Goal: Task Accomplishment & Management: Use online tool/utility

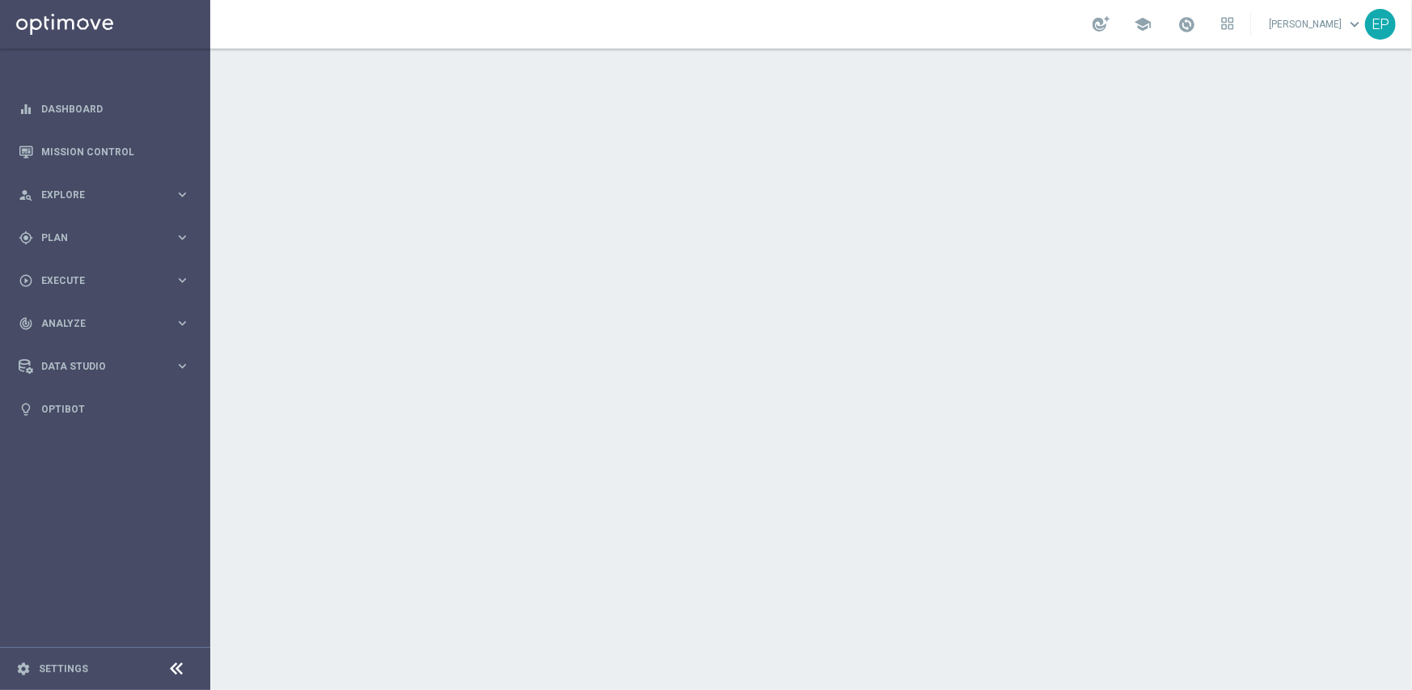
click at [176, 663] on icon at bounding box center [176, 668] width 19 height 19
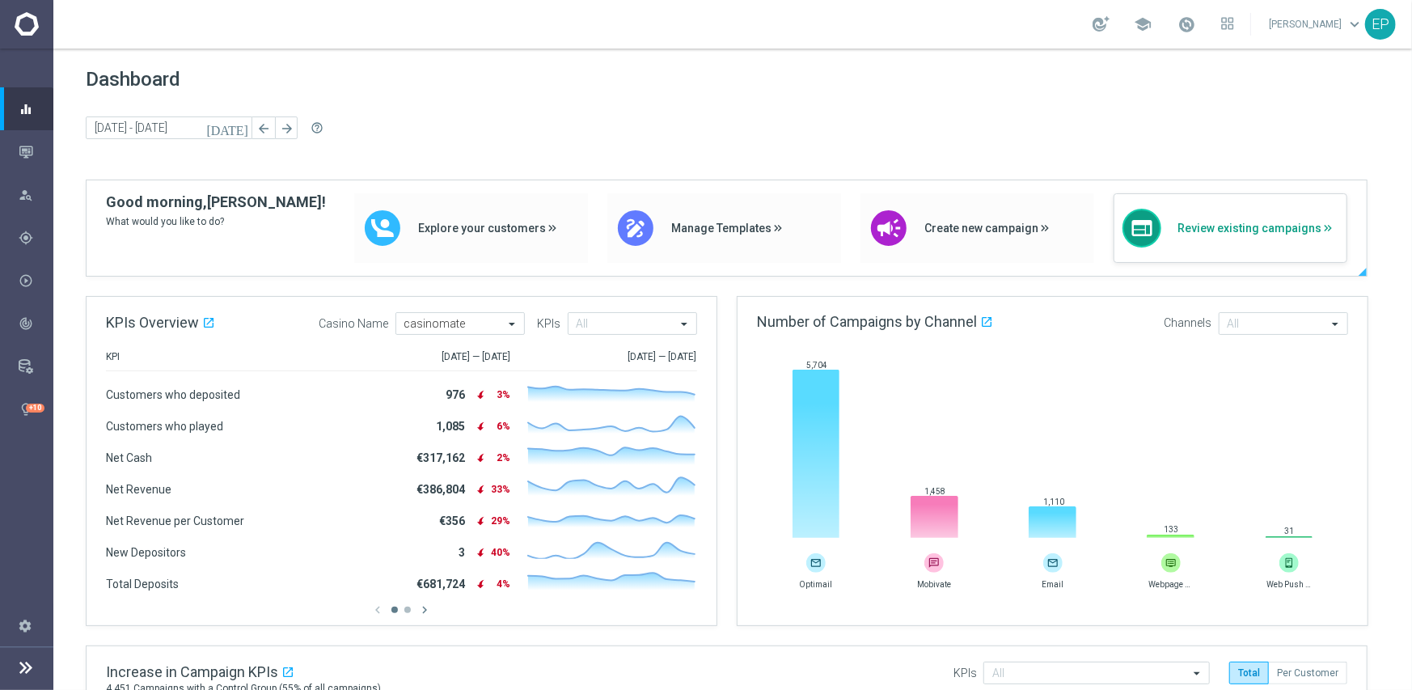
click at [1270, 233] on span "Review existing campaigns" at bounding box center [1258, 229] width 161 height 14
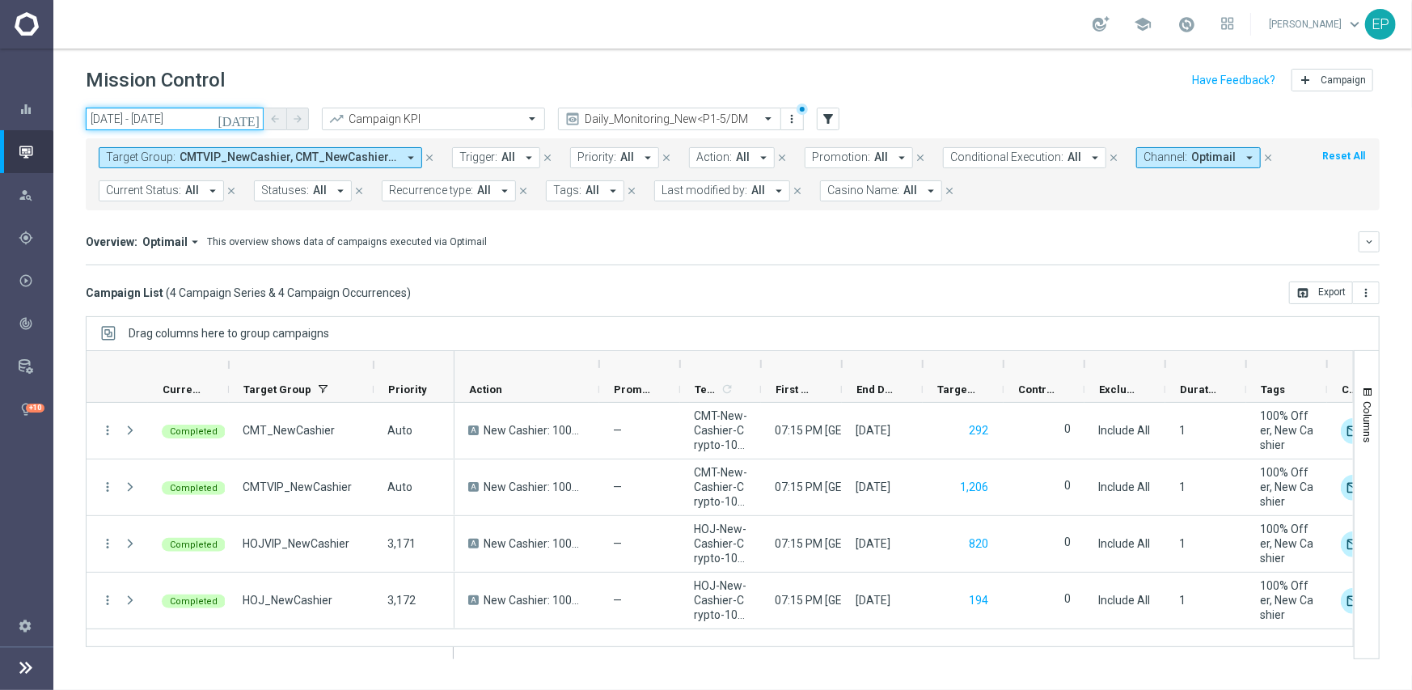
click at [197, 119] on input "08 Sep 2025 - 08 Sep 2025" at bounding box center [175, 119] width 178 height 23
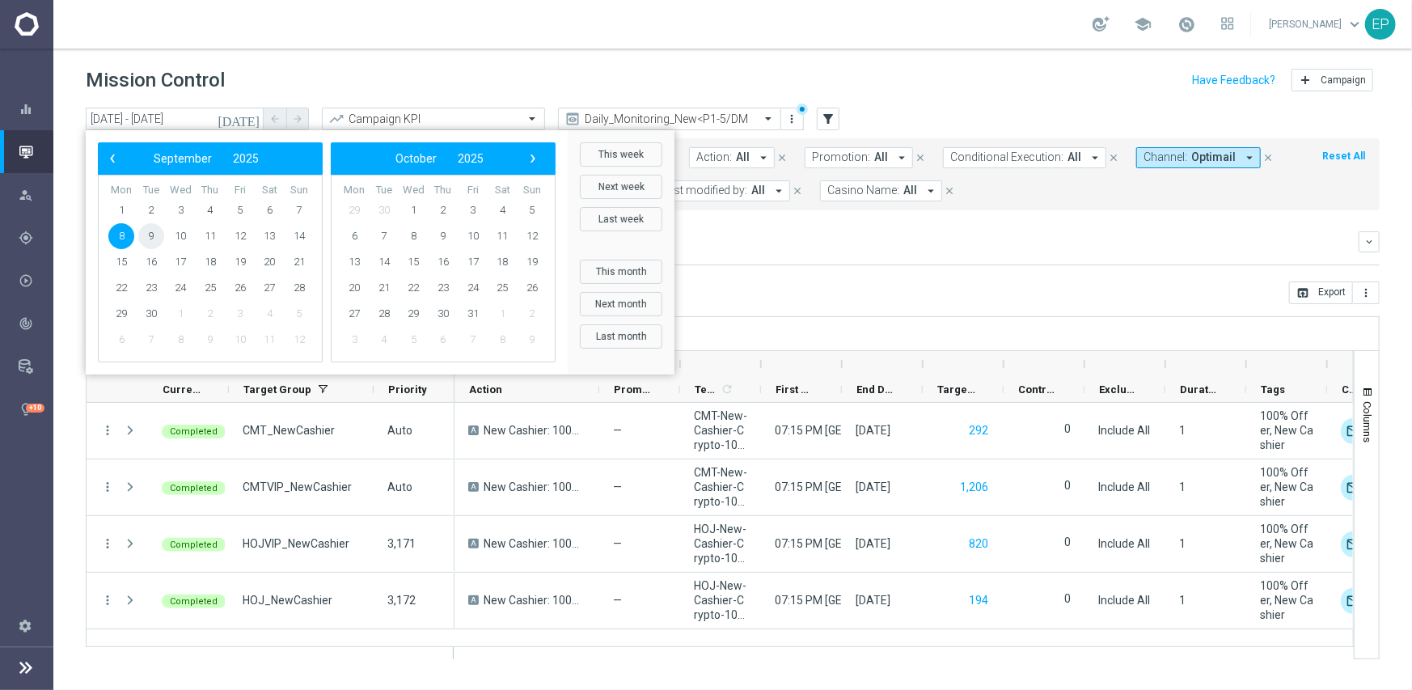
click at [153, 235] on span "9" at bounding box center [151, 236] width 26 height 26
type input "09 Sep 2025 - 09 Sep 2025"
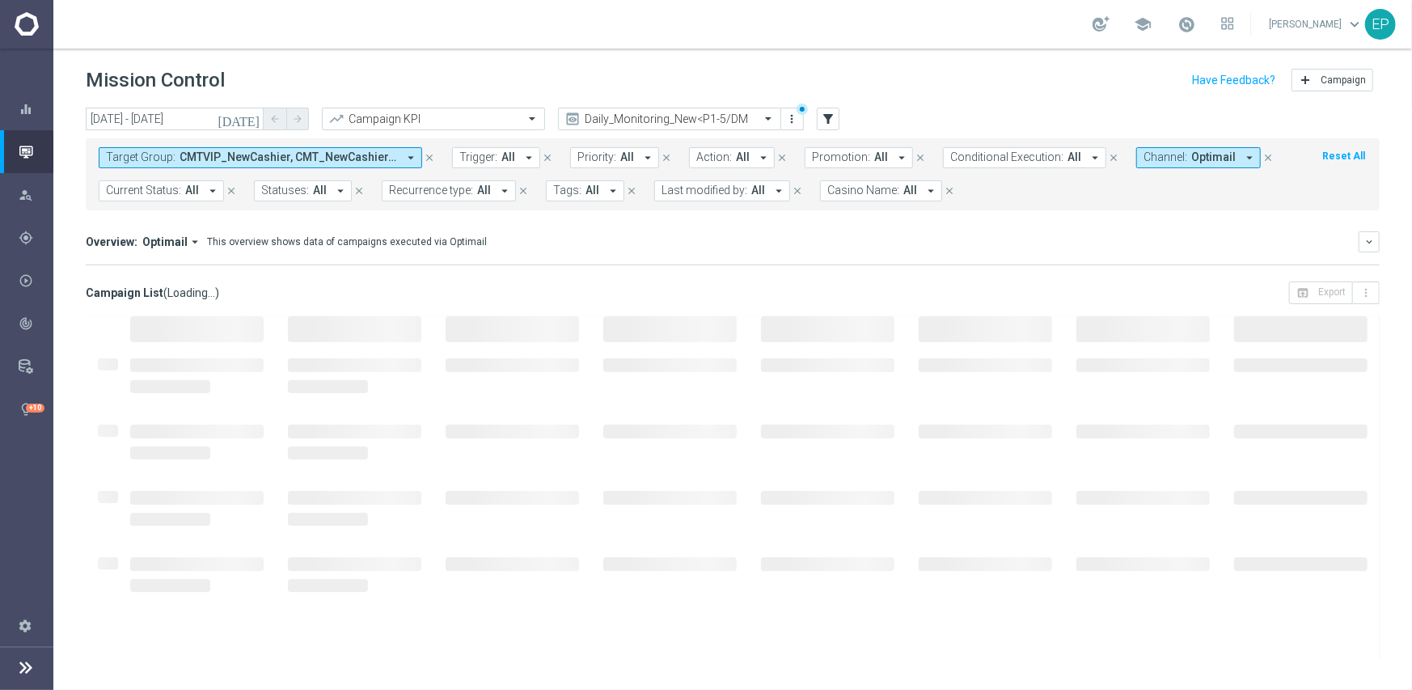
click at [1192, 151] on span "Optimail" at bounding box center [1214, 157] width 44 height 14
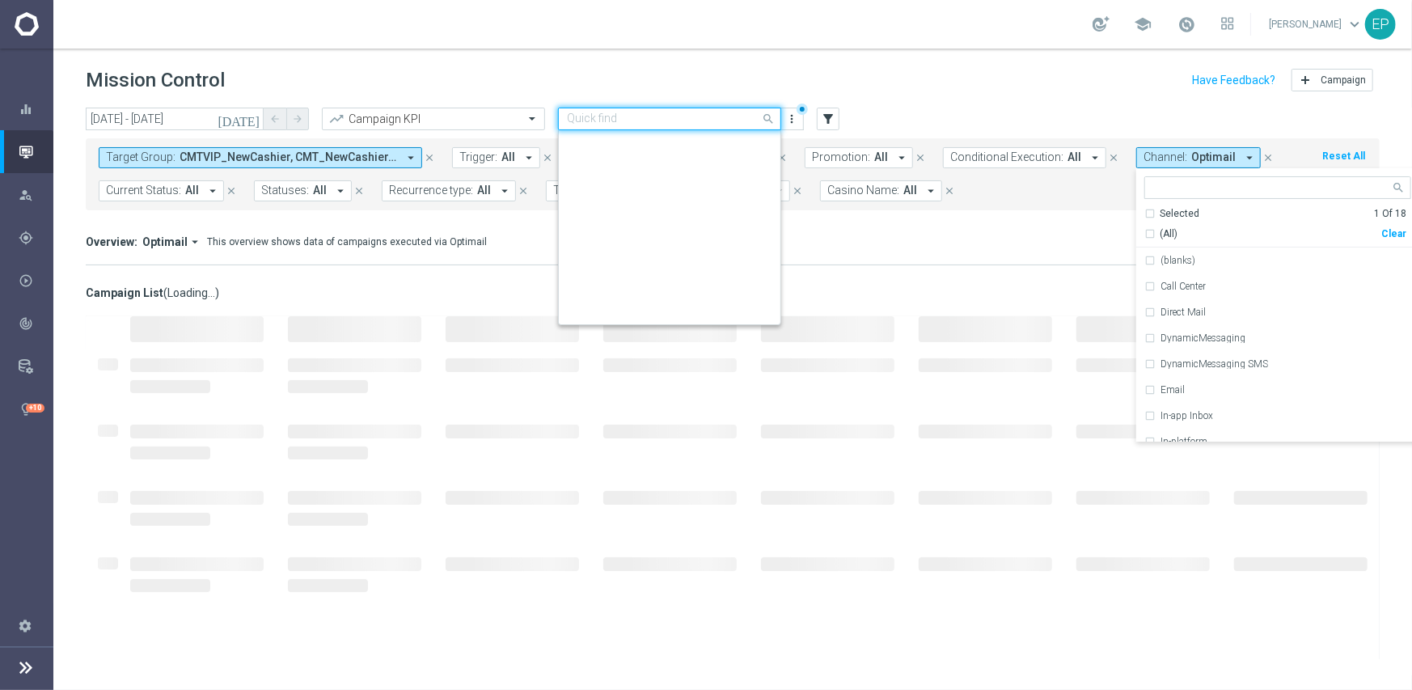
click at [700, 116] on input "text" at bounding box center [653, 119] width 173 height 14
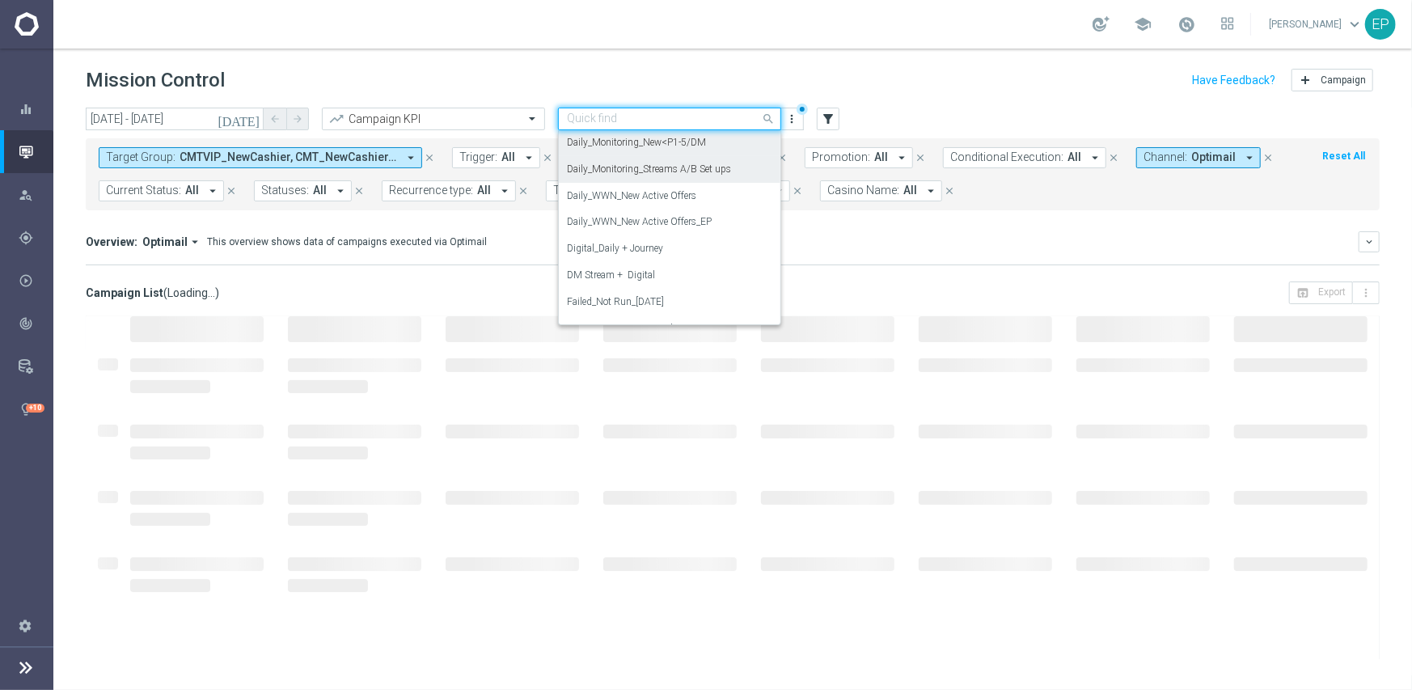
click at [668, 164] on label "Daily_Monitoring_Streams A/B Set ups" at bounding box center [649, 170] width 164 height 14
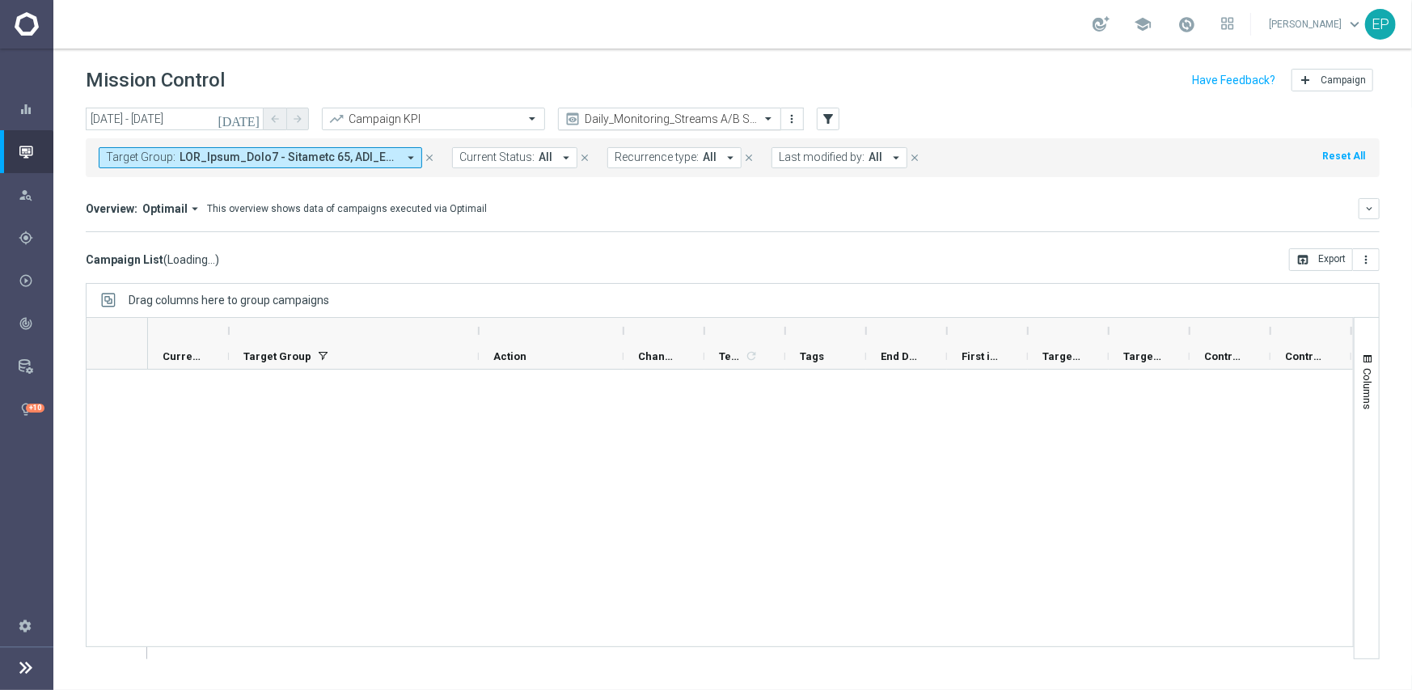
click at [688, 116] on input "text" at bounding box center [653, 119] width 173 height 14
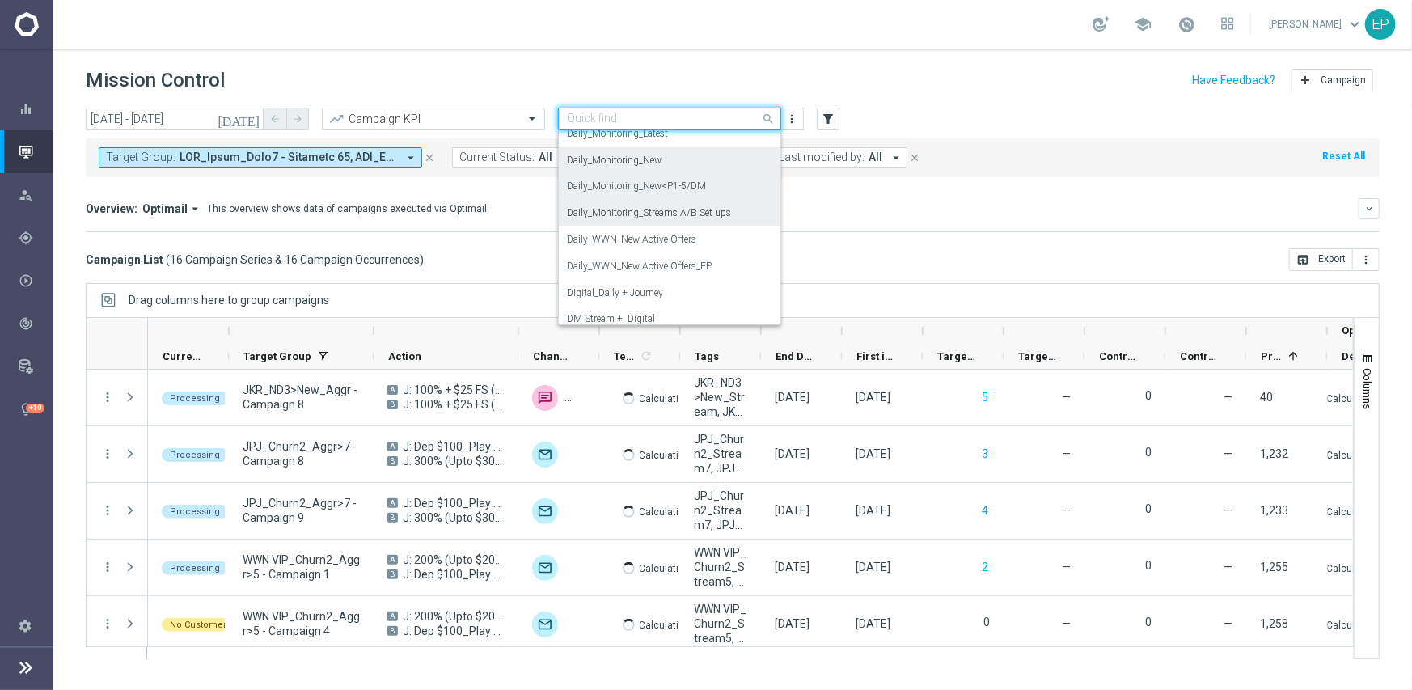
scroll to position [613, 0]
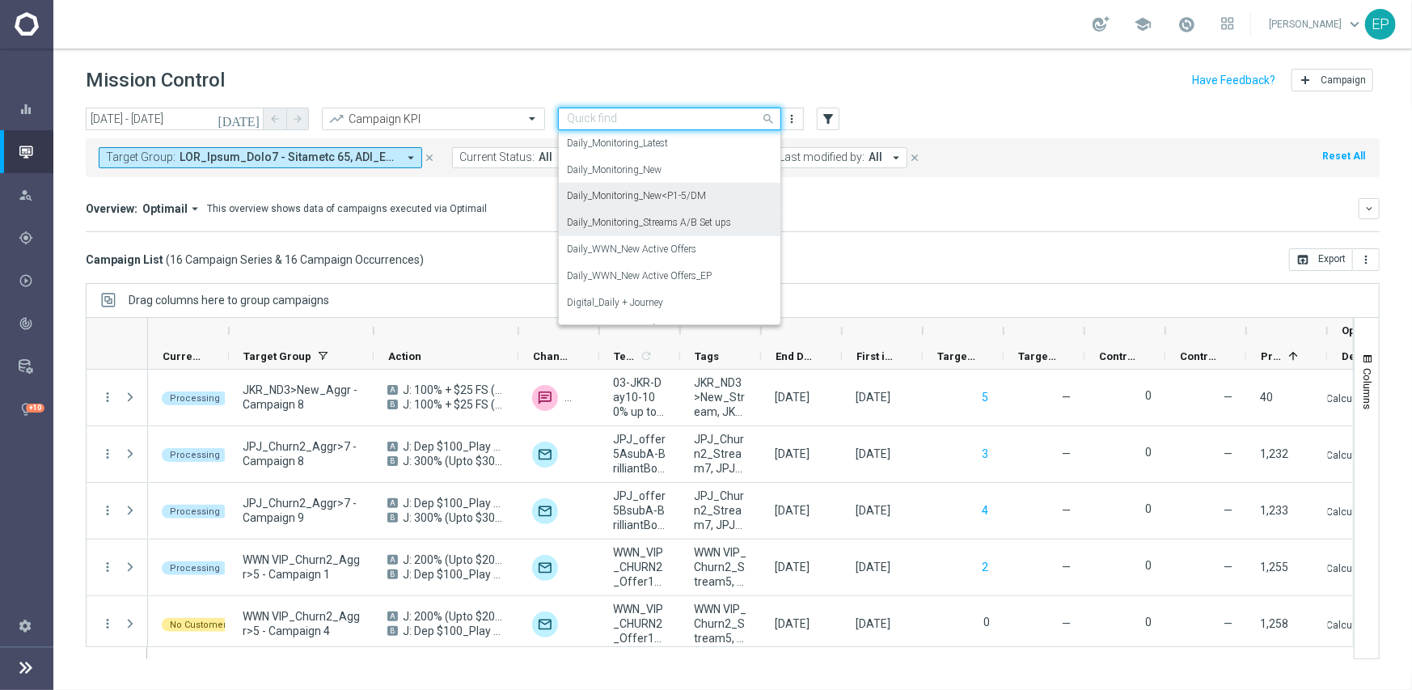
click at [669, 198] on label "Daily_Monitoring_New<P1-5/DM" at bounding box center [636, 196] width 139 height 14
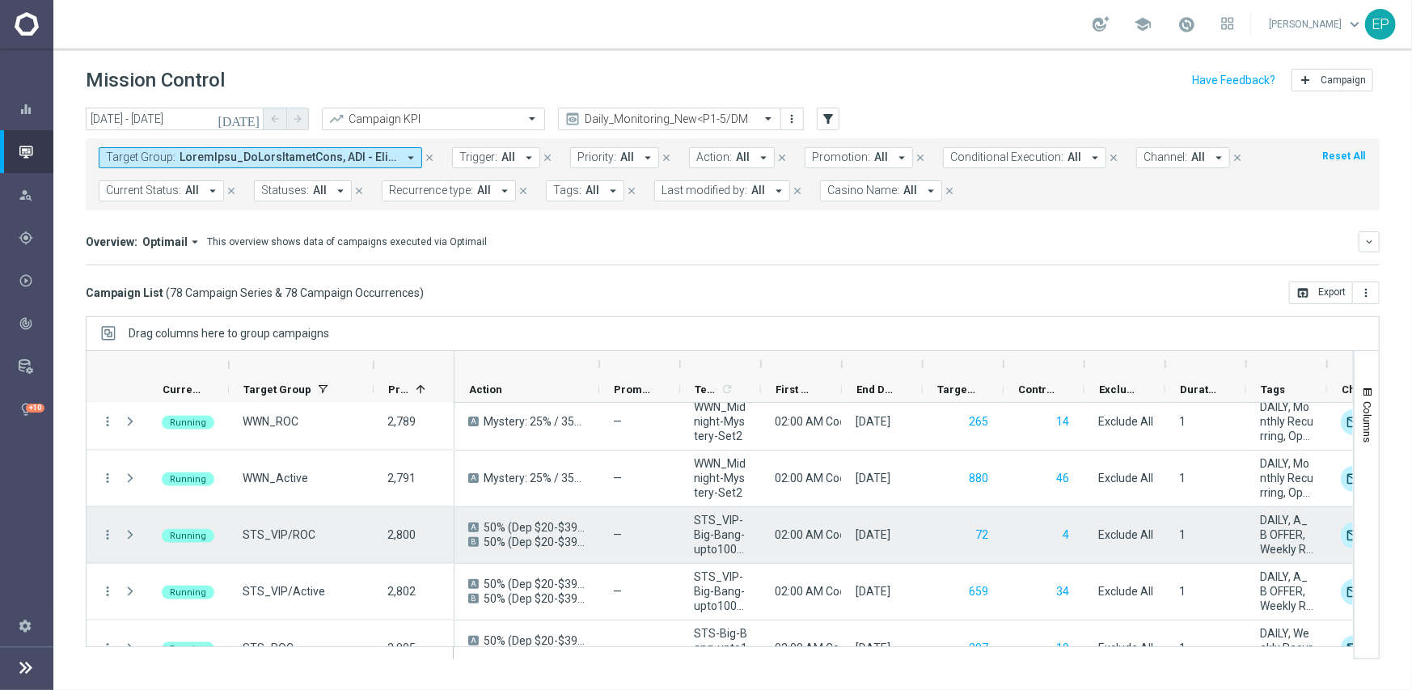
scroll to position [1294, 0]
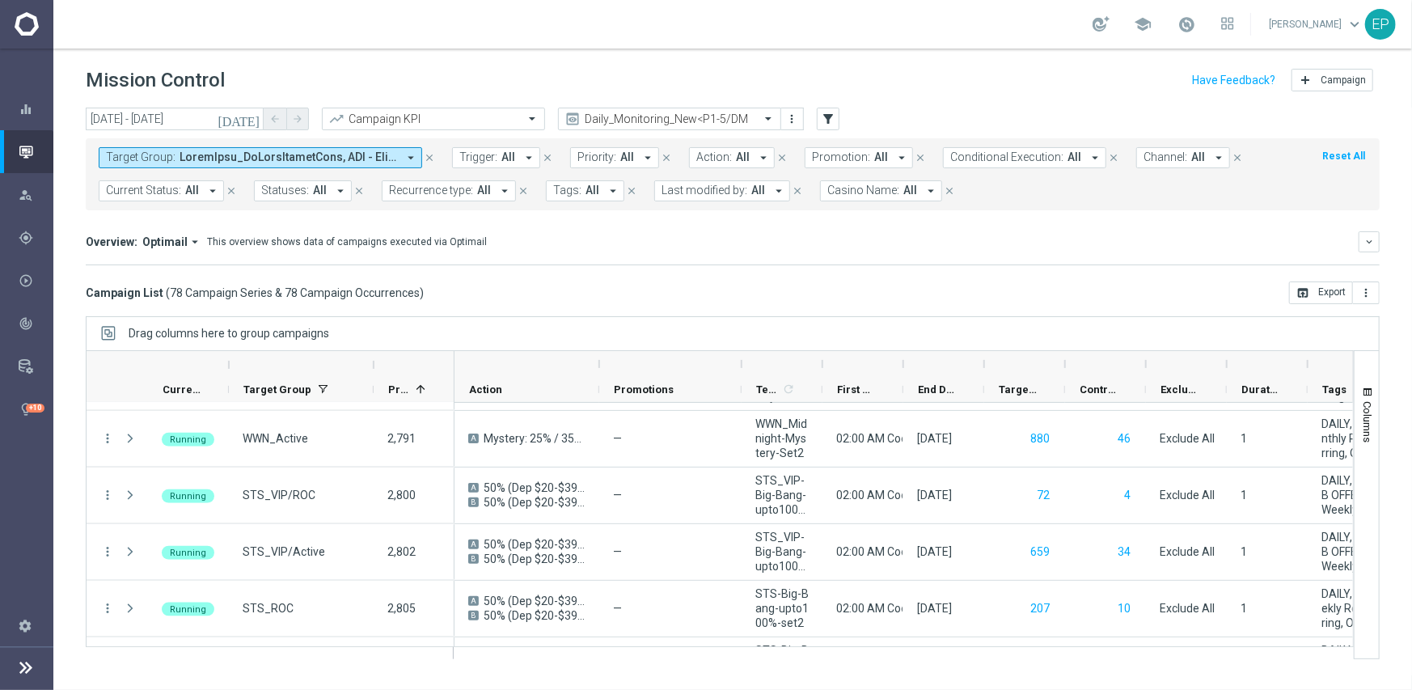
drag, startPoint x: 680, startPoint y: 360, endPoint x: 741, endPoint y: 371, distance: 62.4
click at [741, 371] on div at bounding box center [742, 364] width 6 height 26
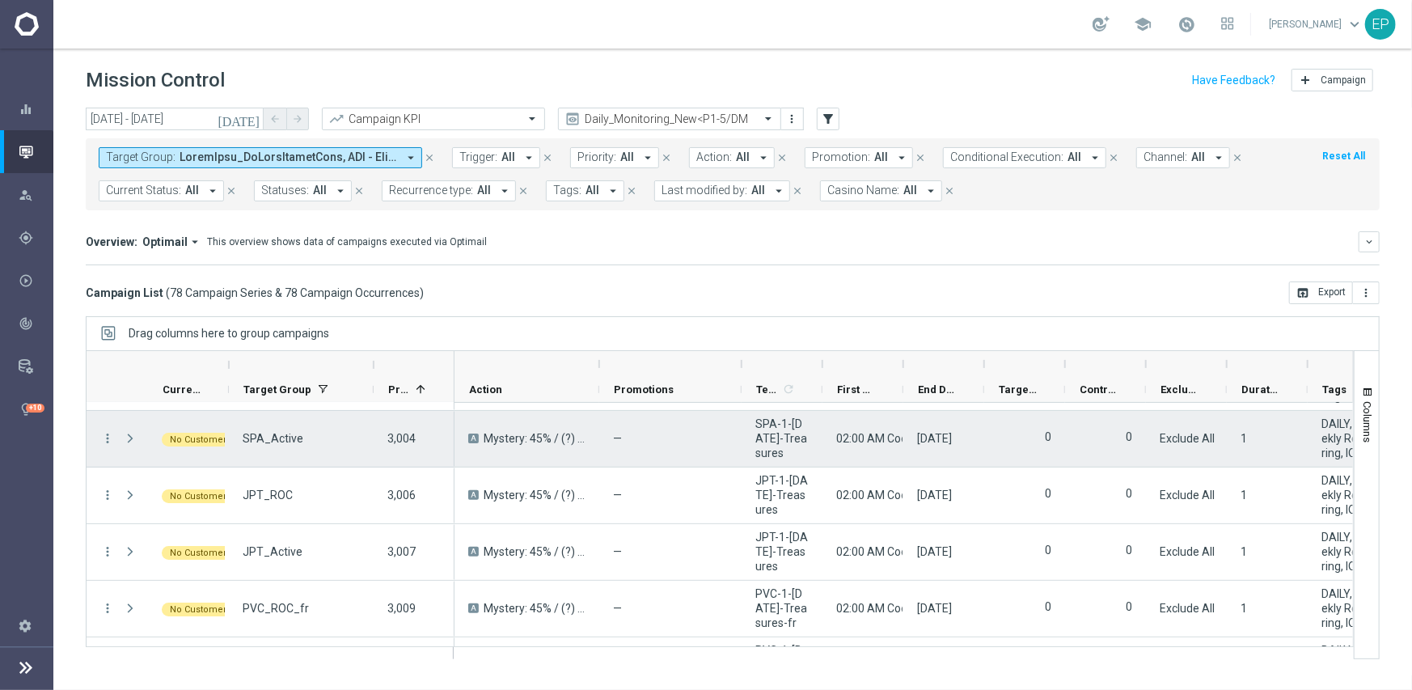
scroll to position [4173, 0]
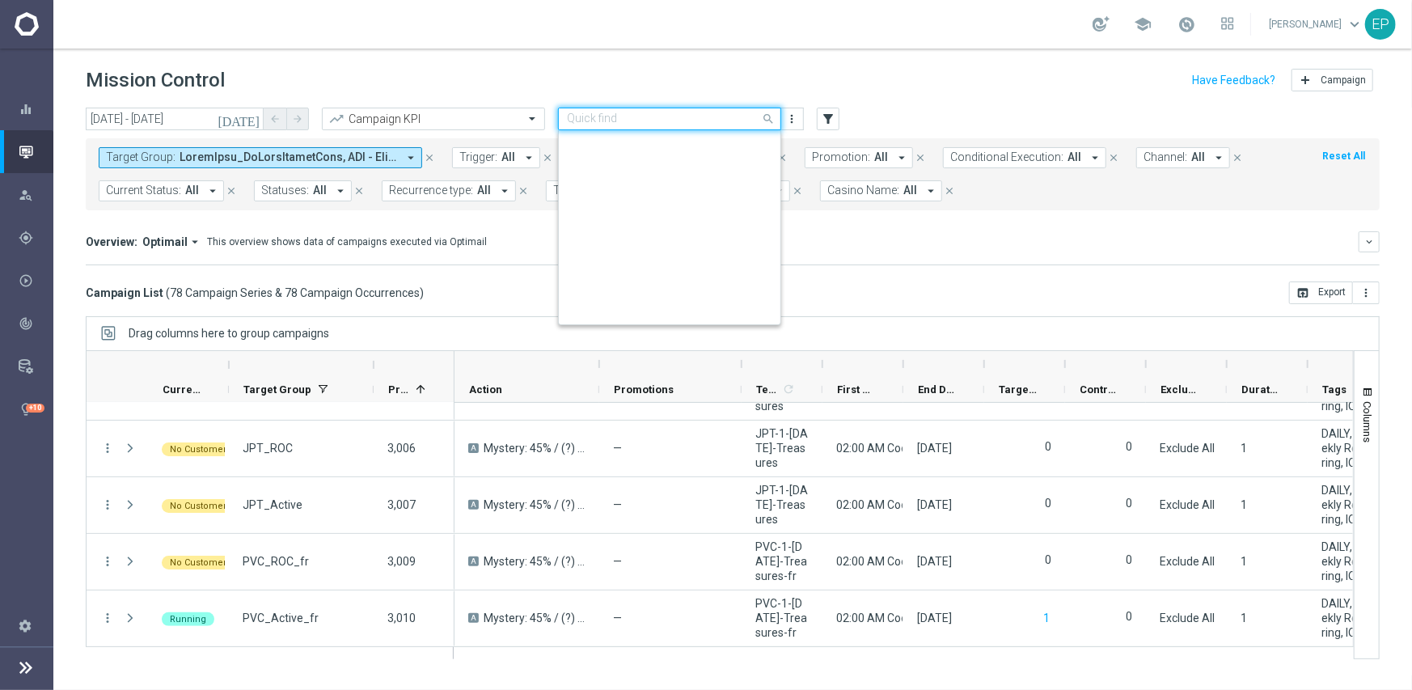
drag, startPoint x: 674, startPoint y: 119, endPoint x: 678, endPoint y: 139, distance: 20.6
click at [675, 120] on input "text" at bounding box center [653, 119] width 173 height 14
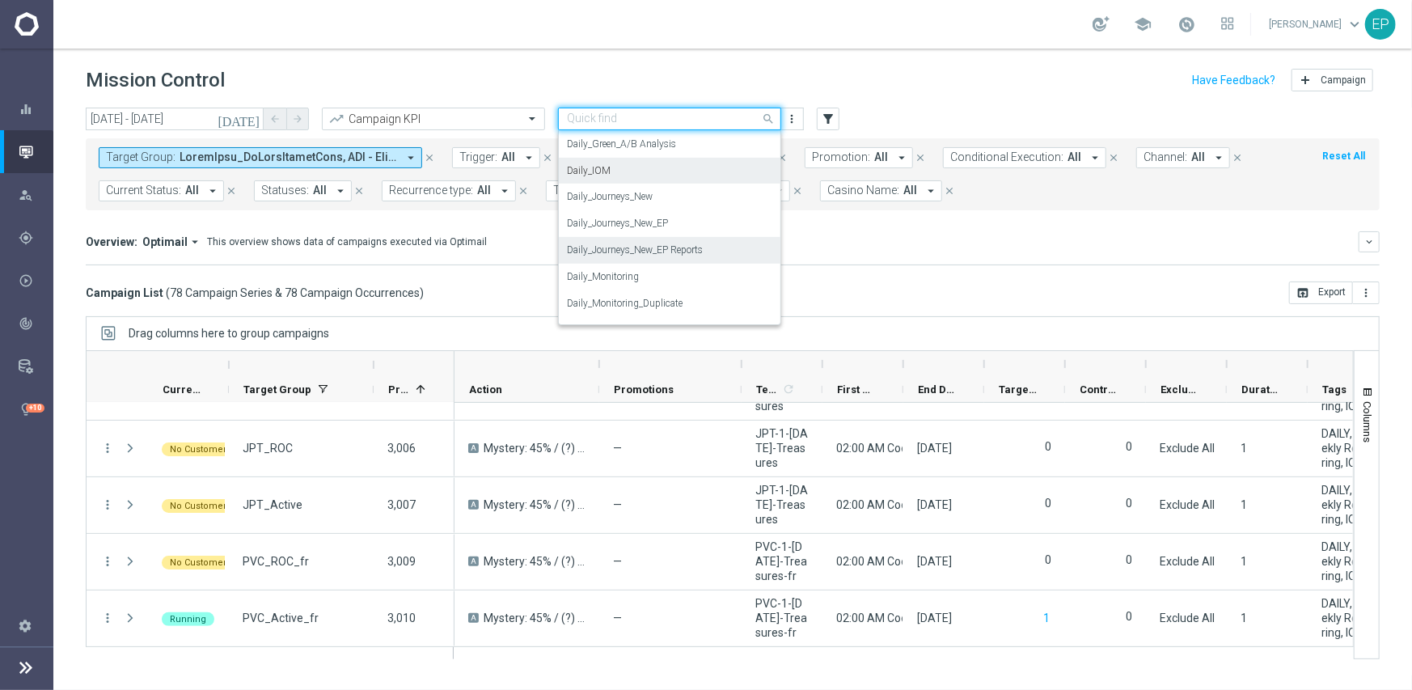
scroll to position [425, 0]
click at [650, 192] on label "Daily_Journeys_New" at bounding box center [610, 198] width 86 height 14
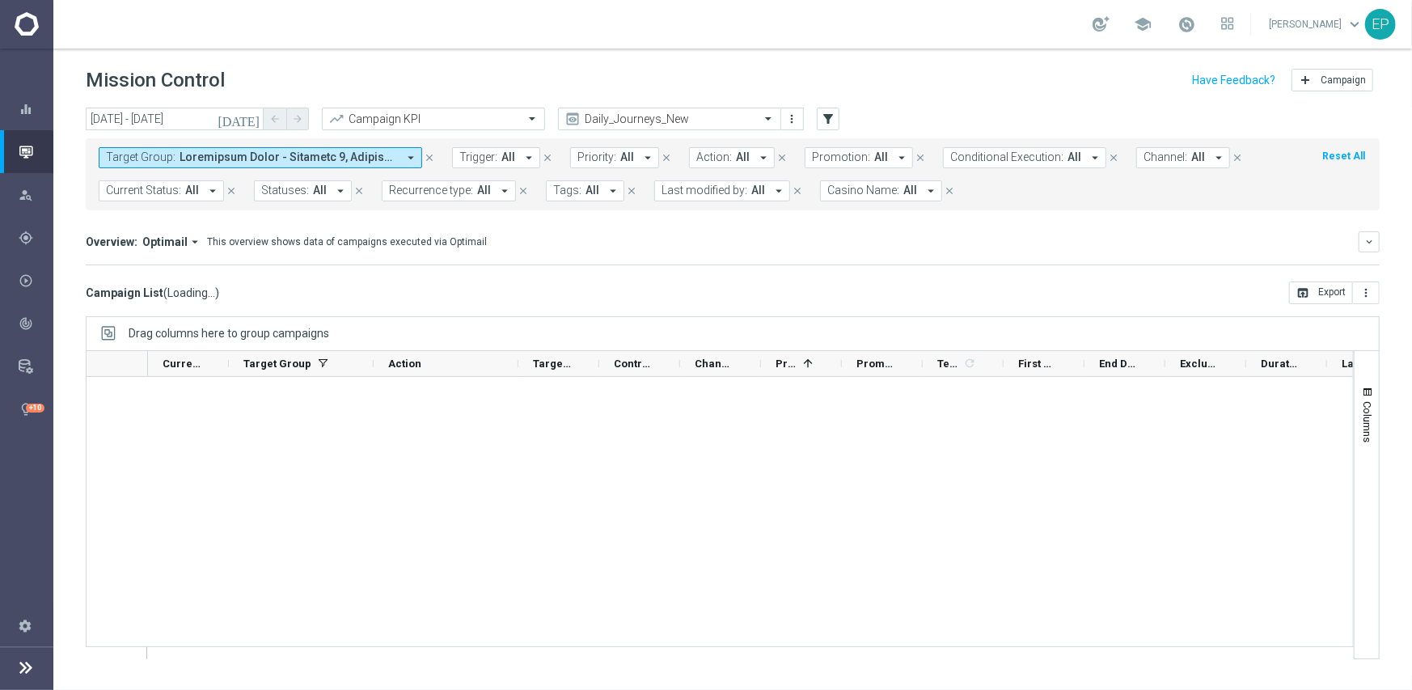
scroll to position [4142, 0]
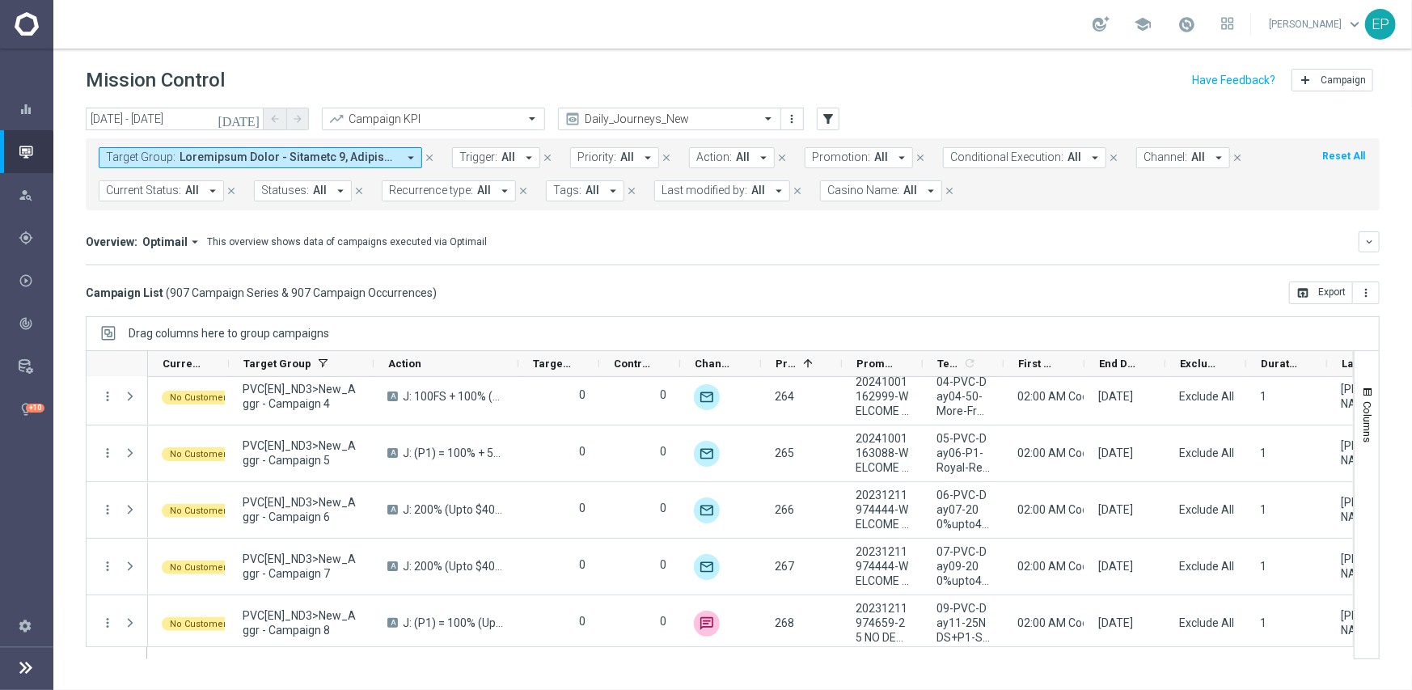
click at [179, 188] on span "Current Status:" at bounding box center [143, 191] width 75 height 14
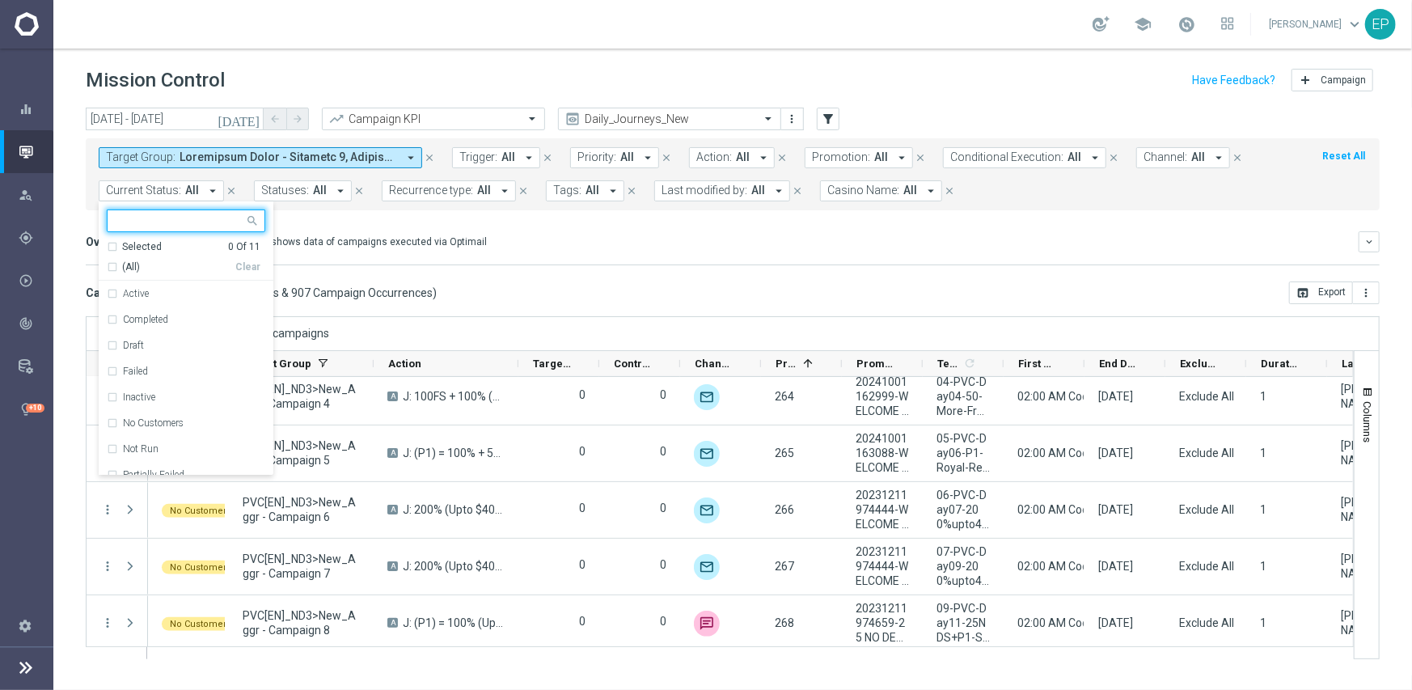
click at [131, 271] on span "(All)" at bounding box center [131, 267] width 18 height 14
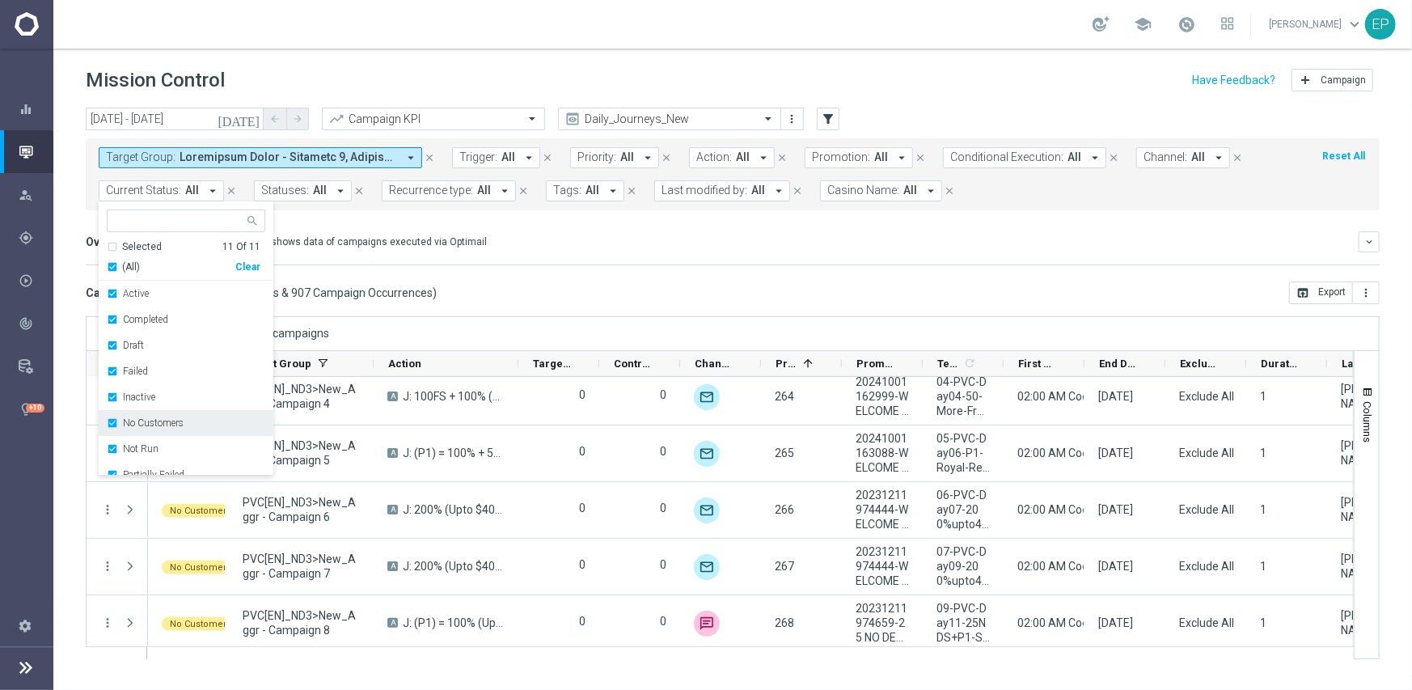
click at [150, 428] on div "No Customers" at bounding box center [186, 423] width 159 height 26
drag, startPoint x: 138, startPoint y: 448, endPoint x: 163, endPoint y: 435, distance: 28.2
click at [138, 448] on label "Running" at bounding box center [141, 446] width 37 height 10
click at [580, 302] on div "Campaign List ( 907 Campaign Series & 907 Campaign Occurrences ) open_in_browse…" at bounding box center [733, 293] width 1294 height 23
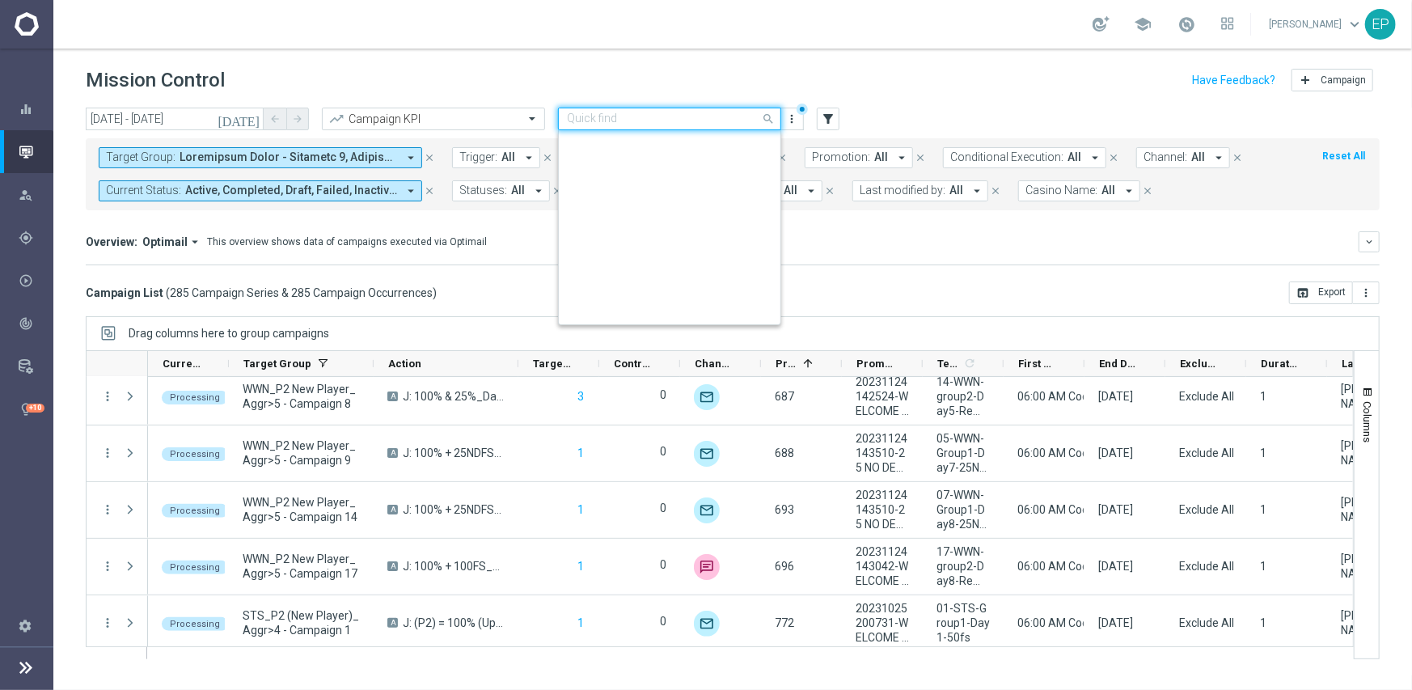
click at [680, 117] on input "text" at bounding box center [653, 119] width 173 height 14
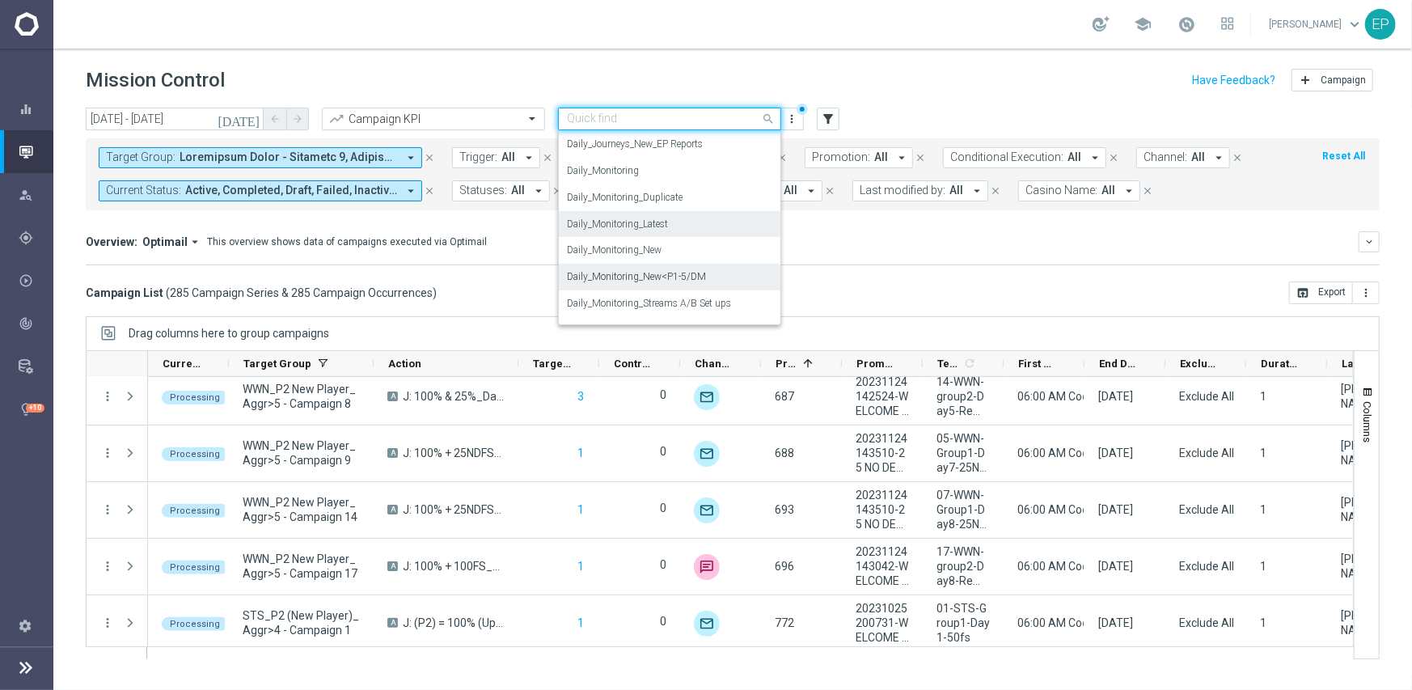
scroll to position [561, 0]
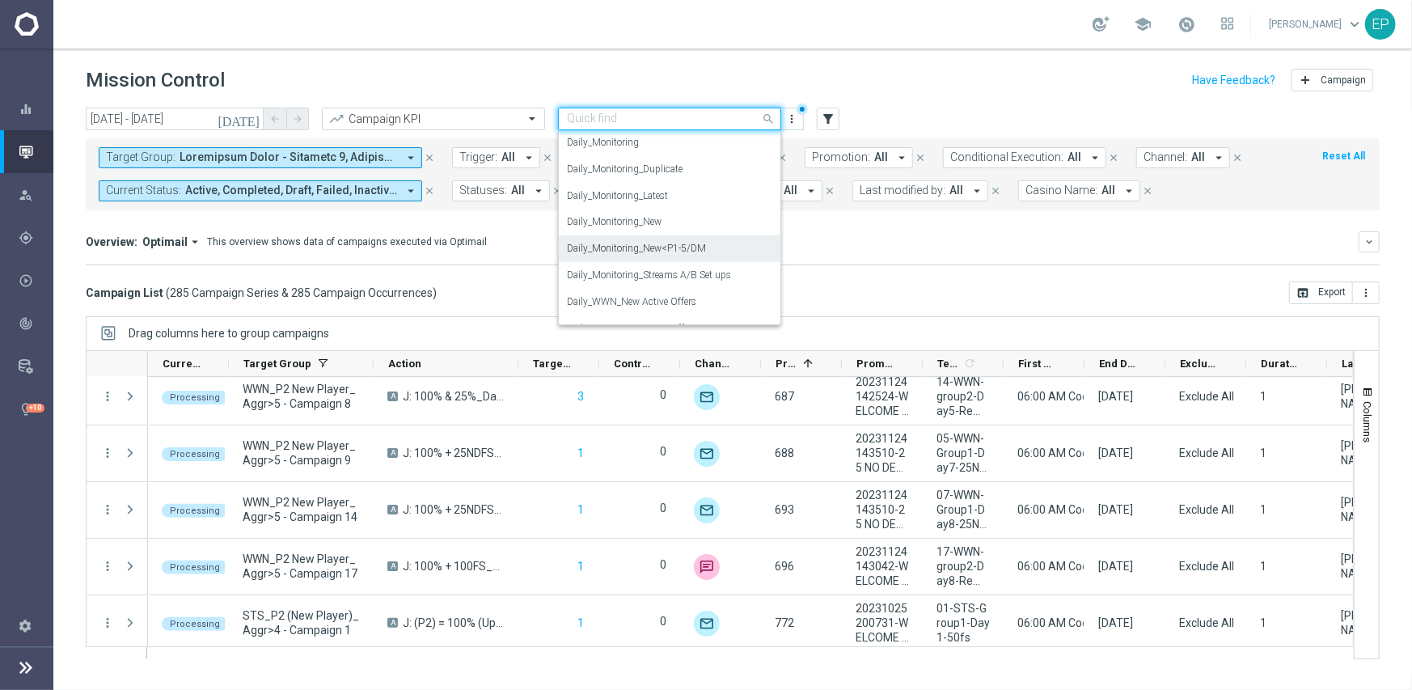
click at [695, 252] on label "Daily_Monitoring_New<P1-5/DM" at bounding box center [636, 249] width 139 height 14
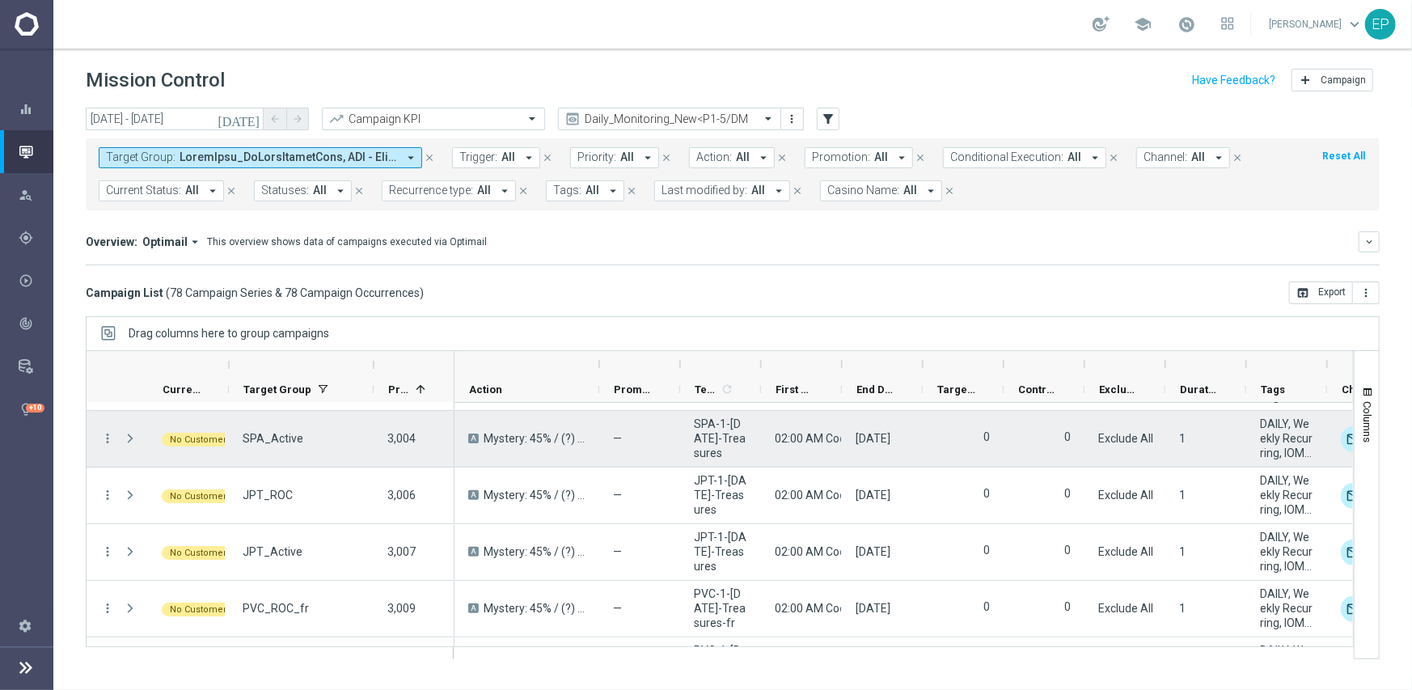
scroll to position [4173, 0]
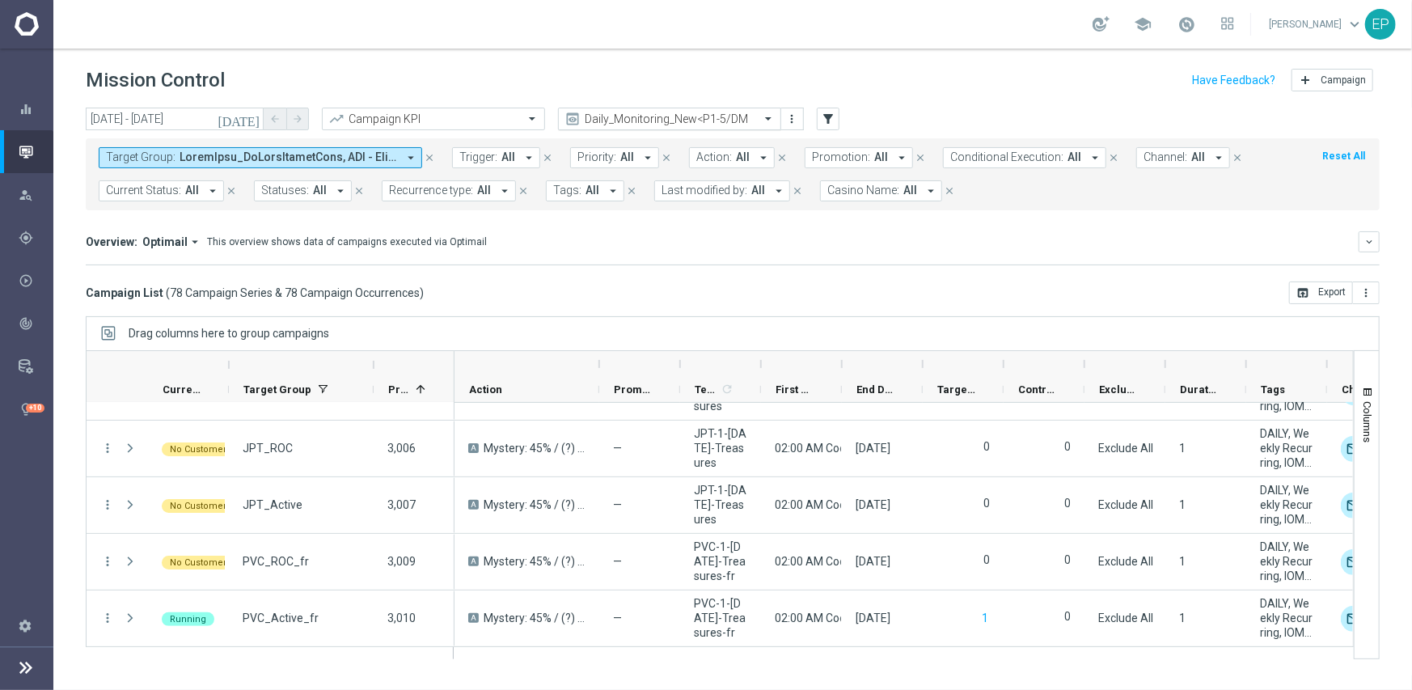
click at [711, 121] on input "text" at bounding box center [653, 119] width 173 height 14
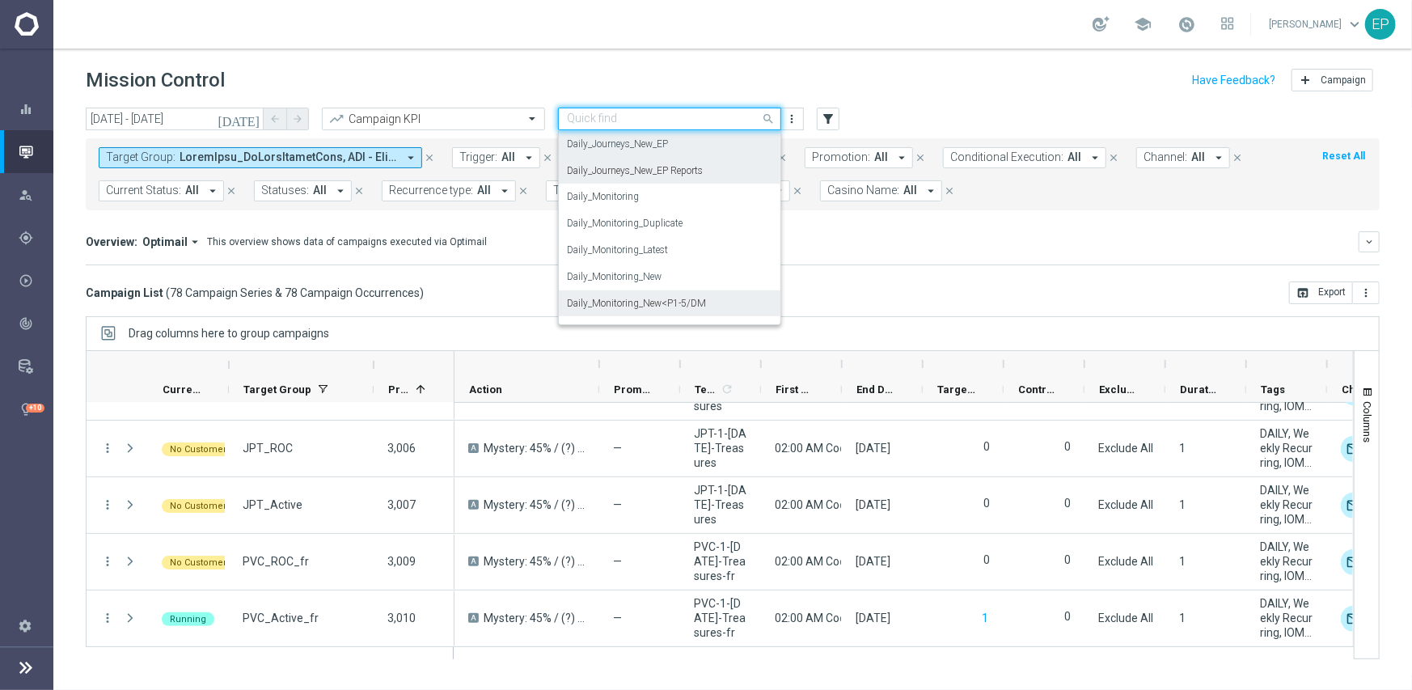
scroll to position [425, 0]
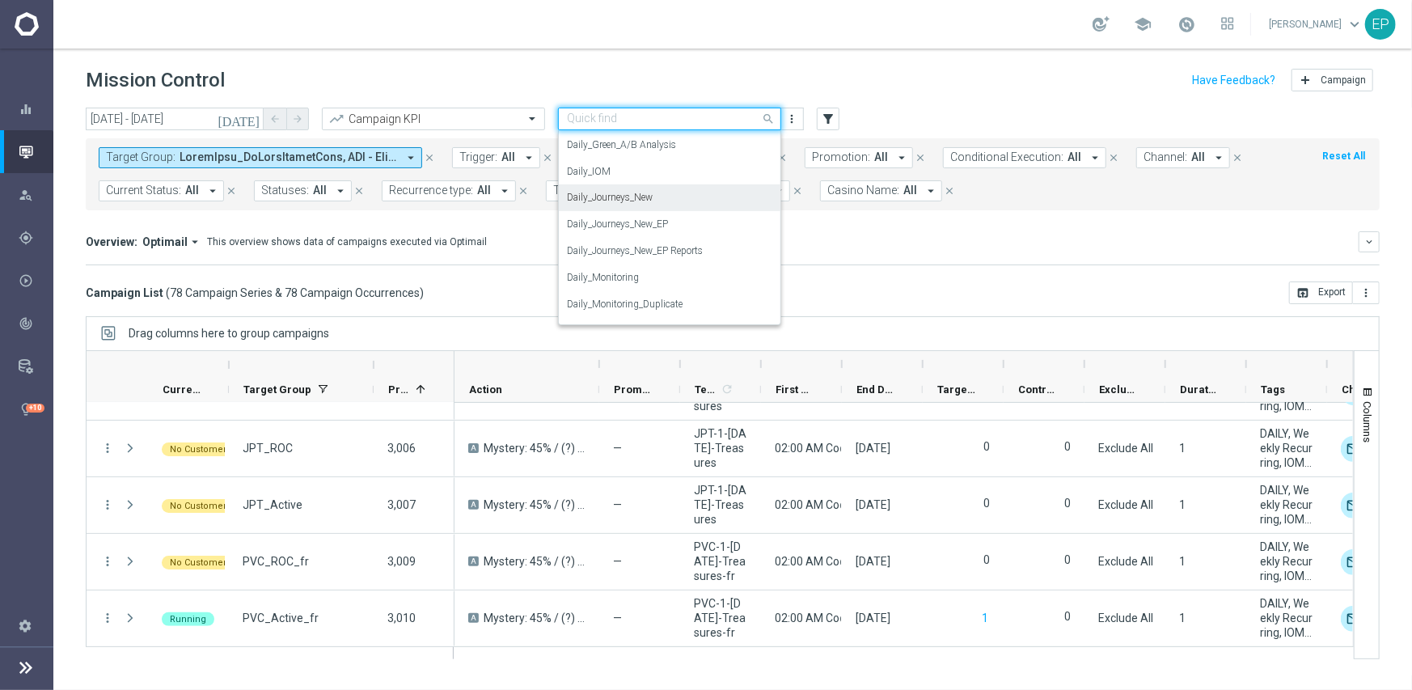
click at [653, 196] on label "Daily_Journeys_New" at bounding box center [610, 198] width 86 height 14
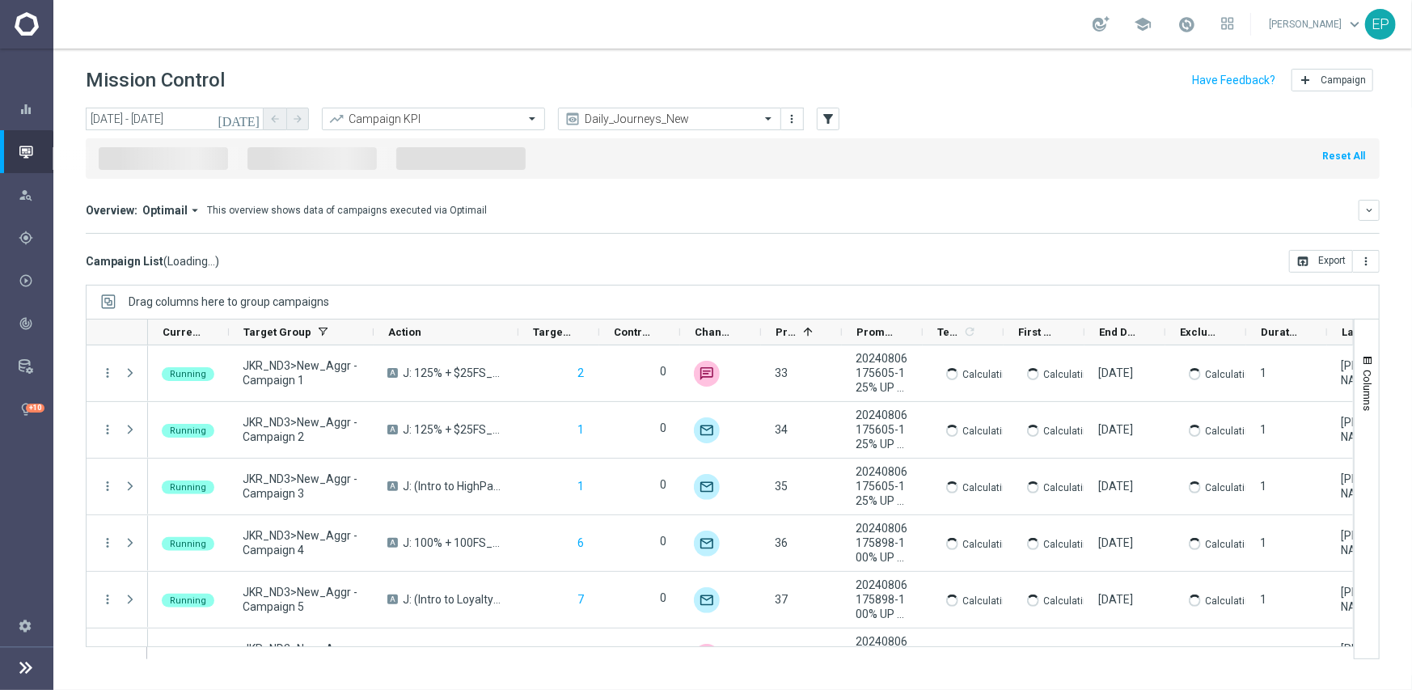
drag, startPoint x: 1212, startPoint y: 22, endPoint x: 1141, endPoint y: 165, distance: 159.9
click at [1196, 22] on span at bounding box center [1187, 24] width 18 height 18
click at [1012, 221] on div "Overview: Optimail arrow_drop_down This overview shows data of campaigns execut…" at bounding box center [733, 210] width 1294 height 21
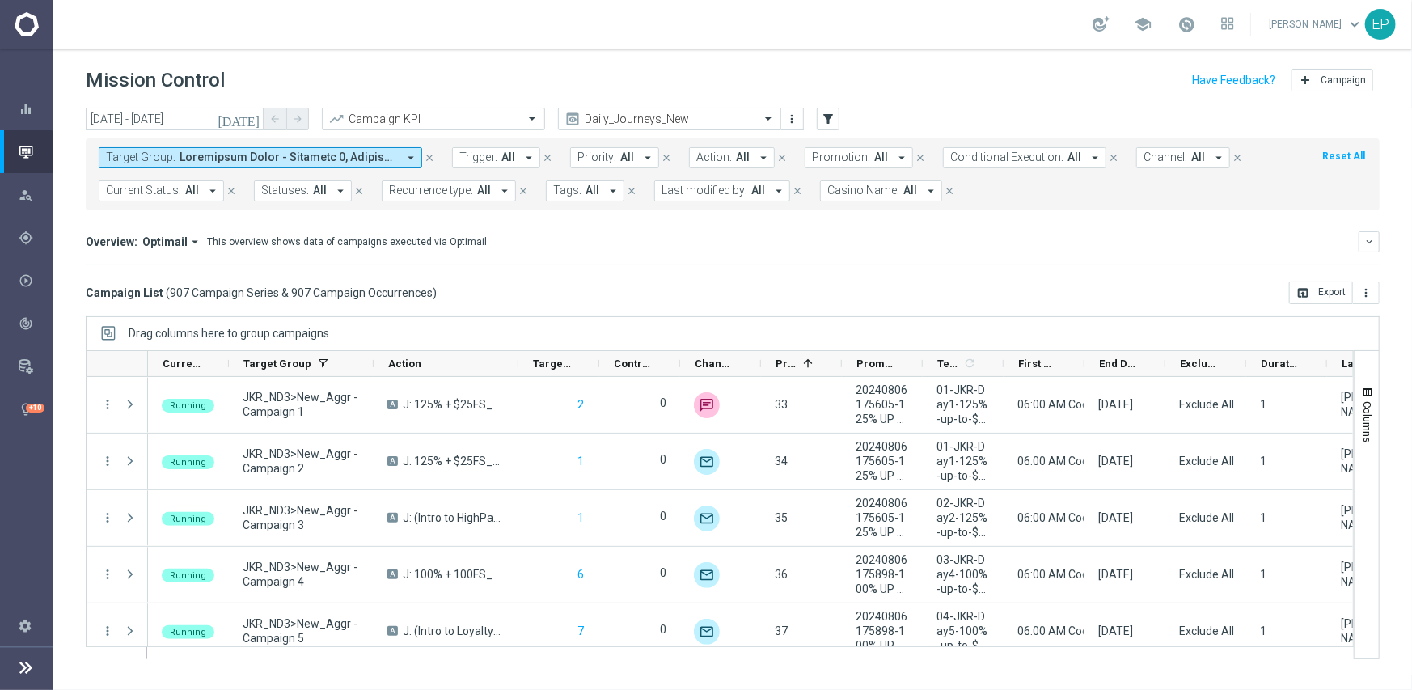
click at [163, 197] on span "Current Status:" at bounding box center [143, 191] width 75 height 14
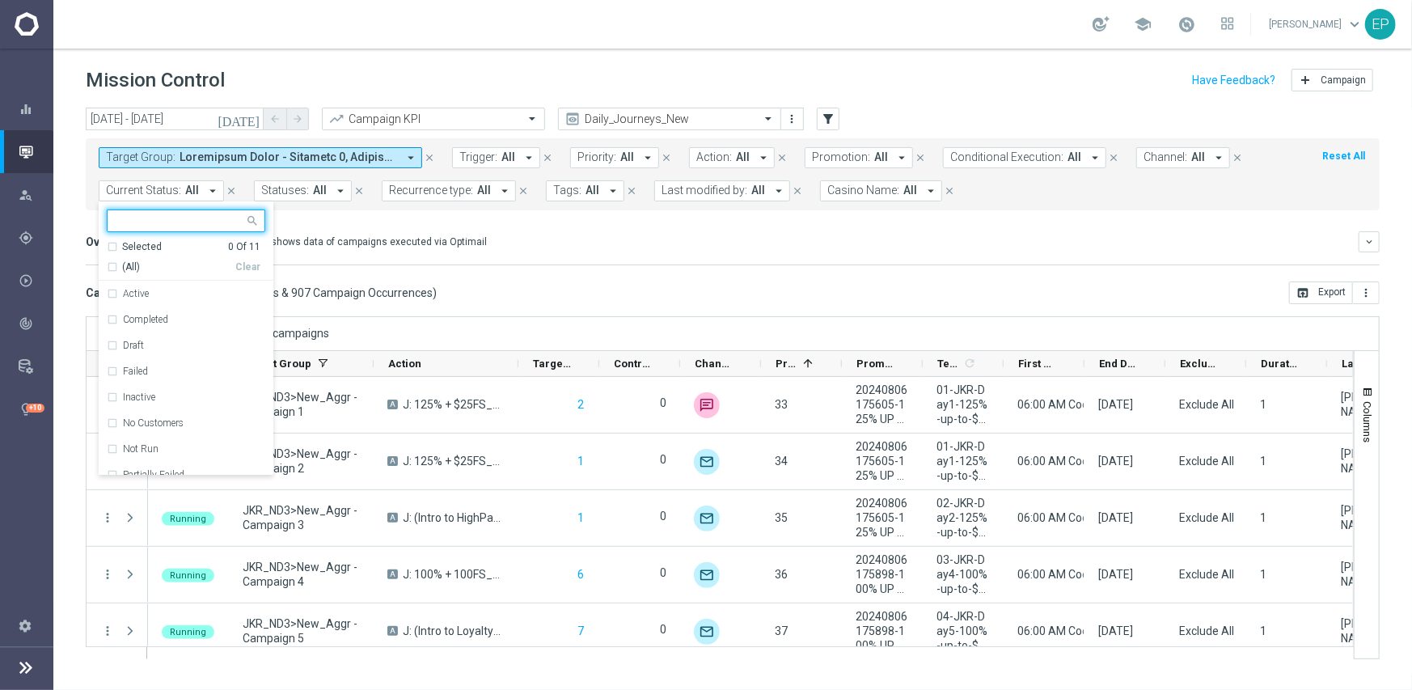
click at [133, 270] on span "(All)" at bounding box center [131, 267] width 18 height 14
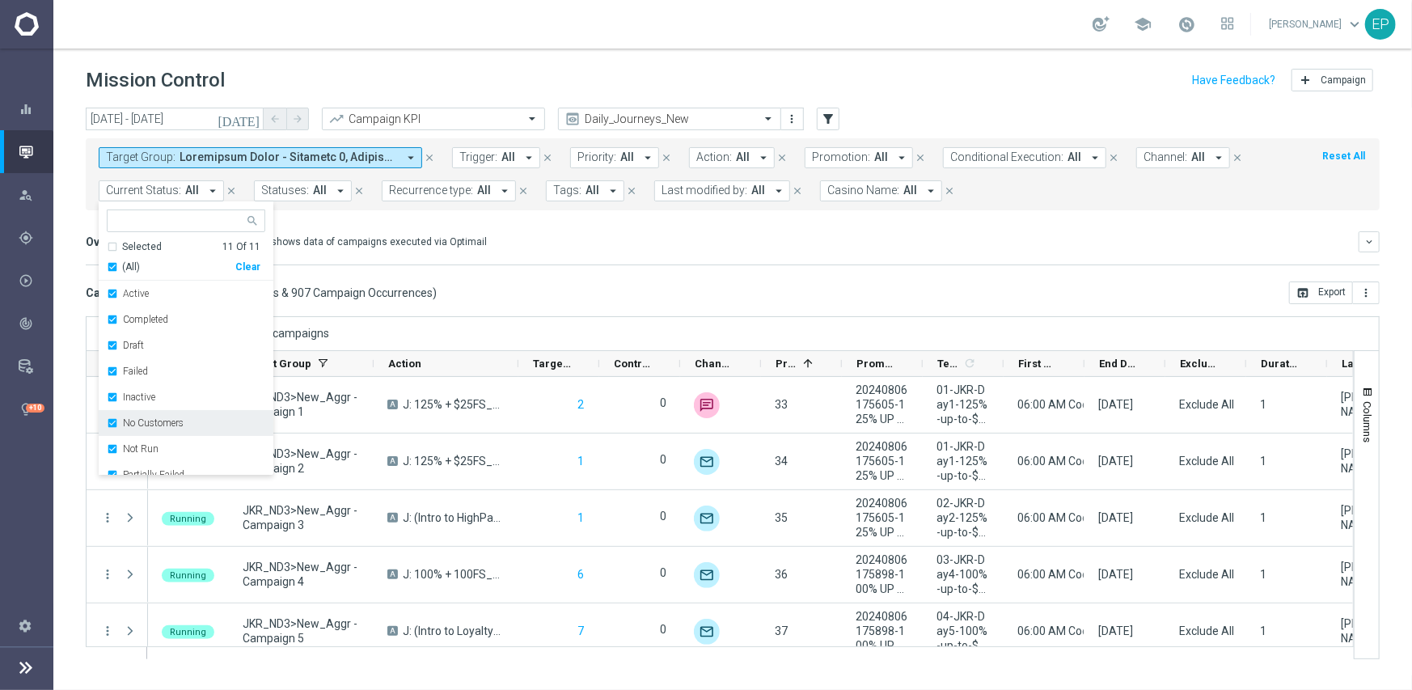
click at [141, 430] on div "No Customers" at bounding box center [186, 423] width 159 height 26
click at [133, 442] on label "Running" at bounding box center [141, 446] width 37 height 10
click at [688, 265] on div "Direct Response VS Increase In Total Deposit Amount Direct Response -- Test Res…" at bounding box center [733, 265] width 1294 height 1
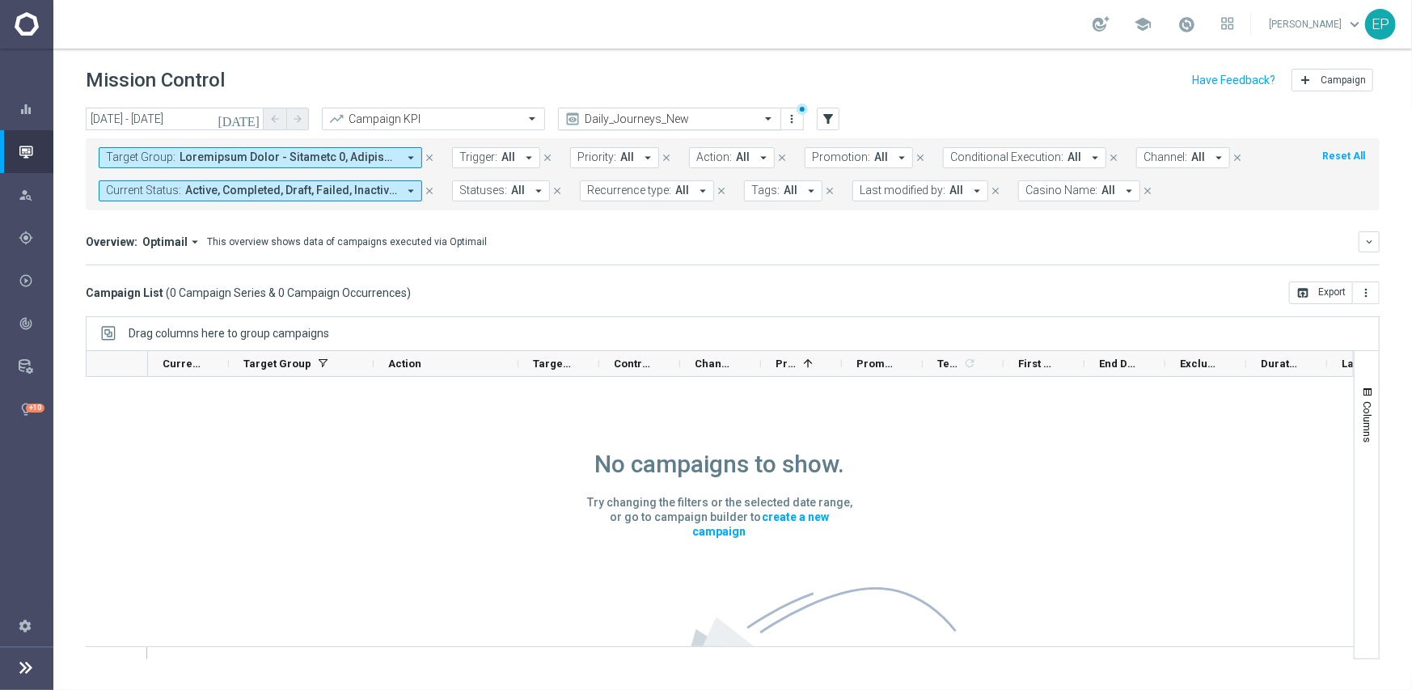
click at [710, 115] on input "text" at bounding box center [653, 119] width 173 height 14
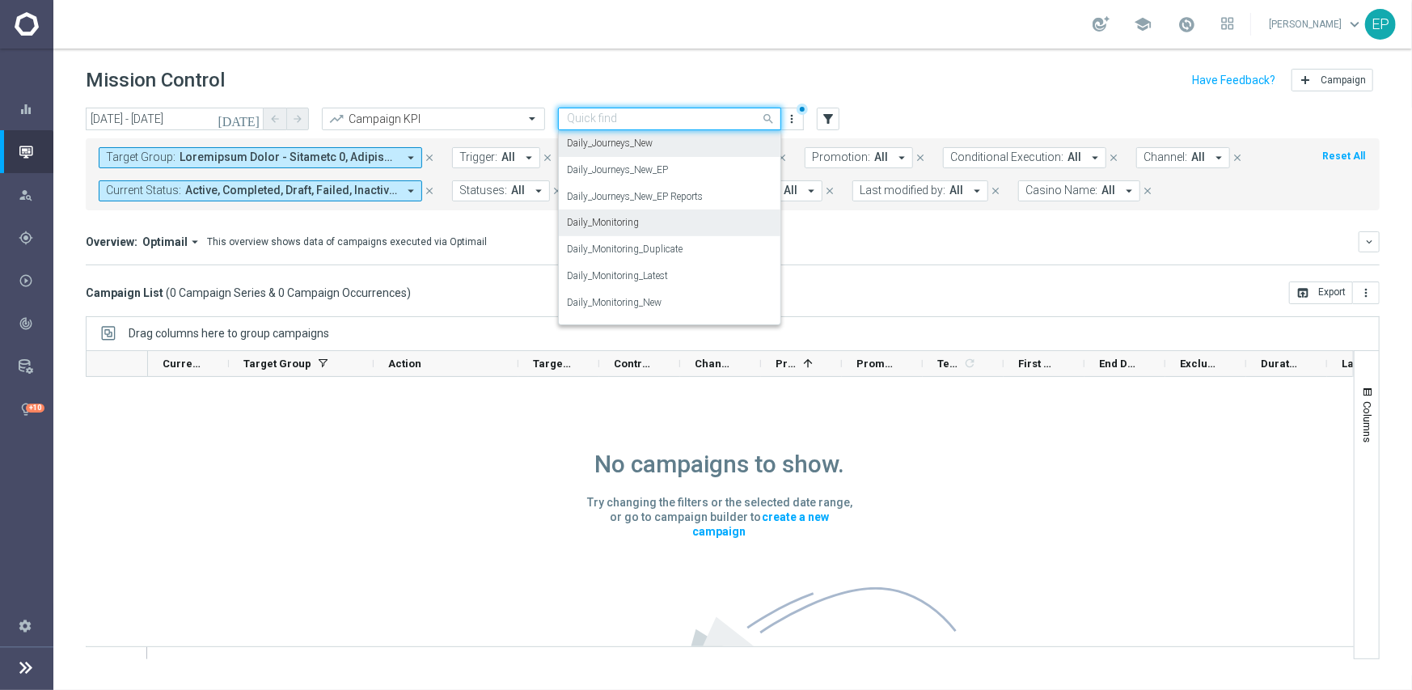
scroll to position [561, 0]
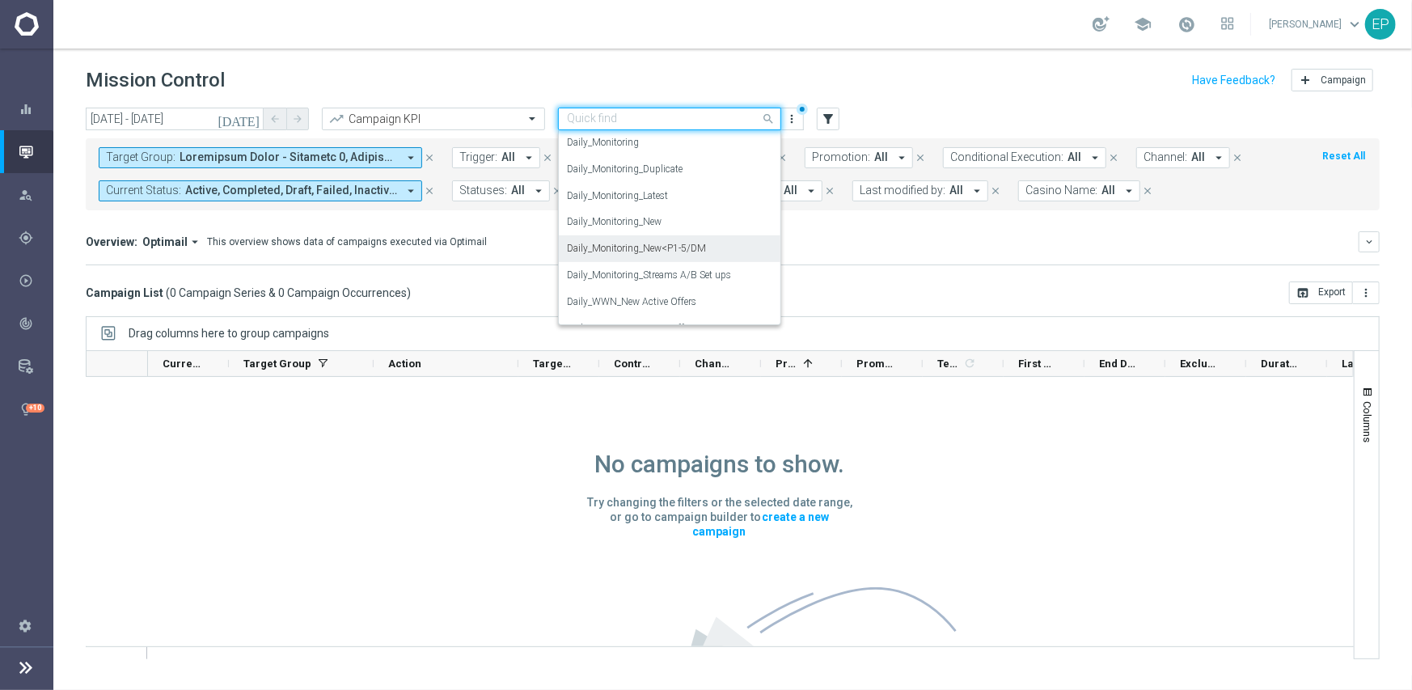
click at [682, 245] on label "Daily_Monitoring_New<P1-5/DM" at bounding box center [636, 249] width 139 height 14
click at [758, 267] on mini-dashboard "Overview: Optimail arrow_drop_down This overview shows data of campaigns execut…" at bounding box center [733, 245] width 1294 height 71
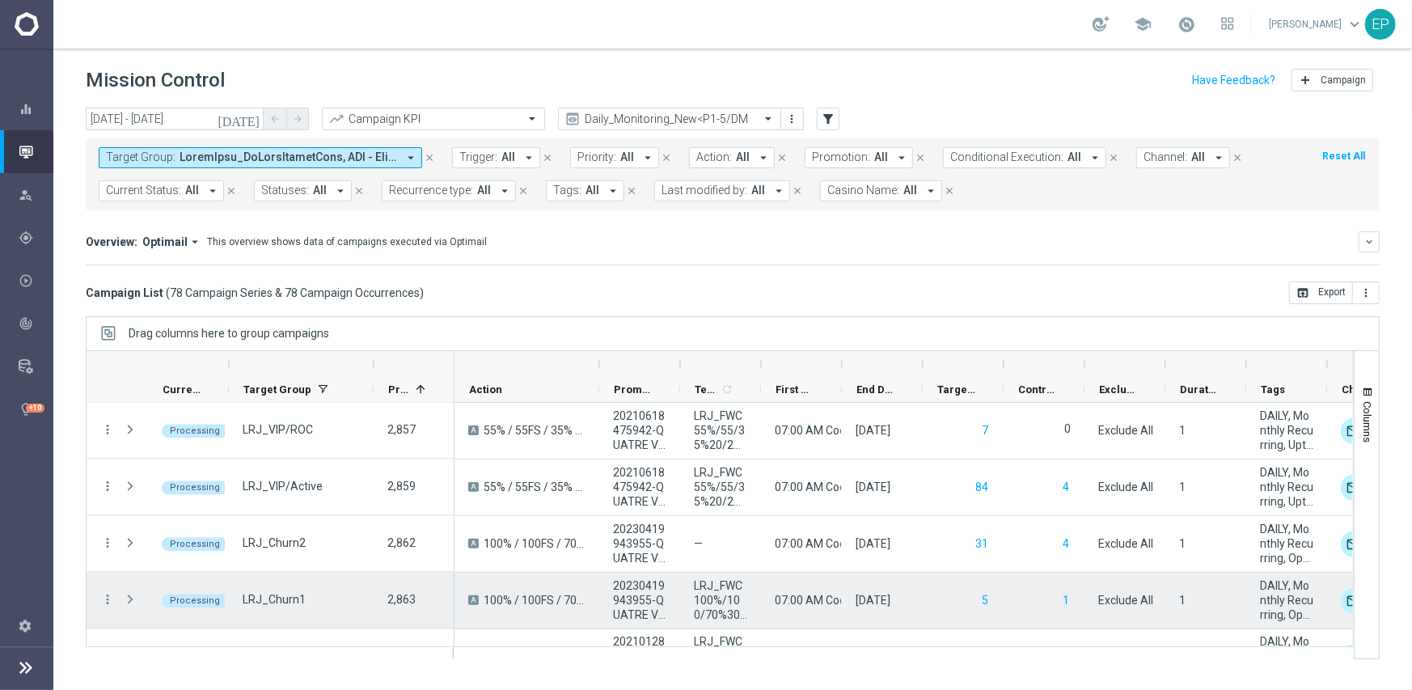
scroll to position [2022, 0]
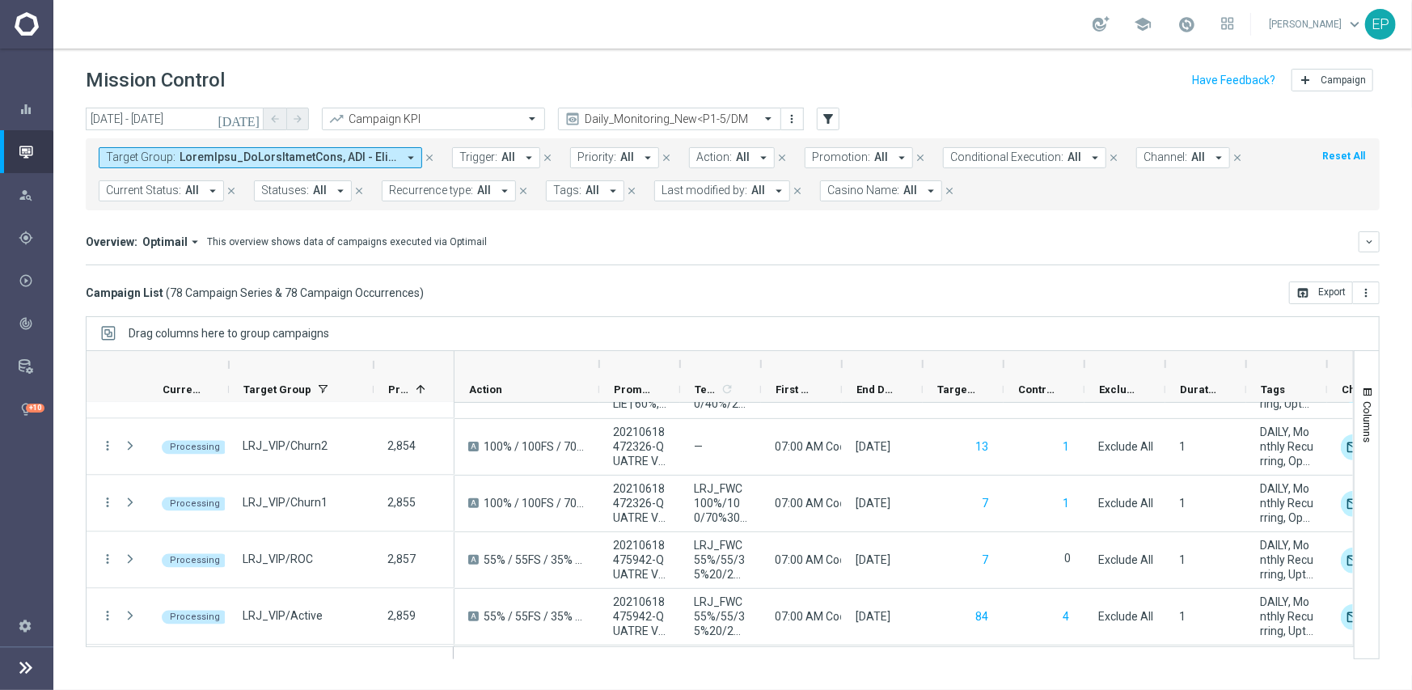
click at [183, 106] on header "Mission Control add Campaign" at bounding box center [732, 78] width 1359 height 59
click at [177, 117] on input "09 Sep 2025 - 09 Sep 2025" at bounding box center [175, 119] width 178 height 23
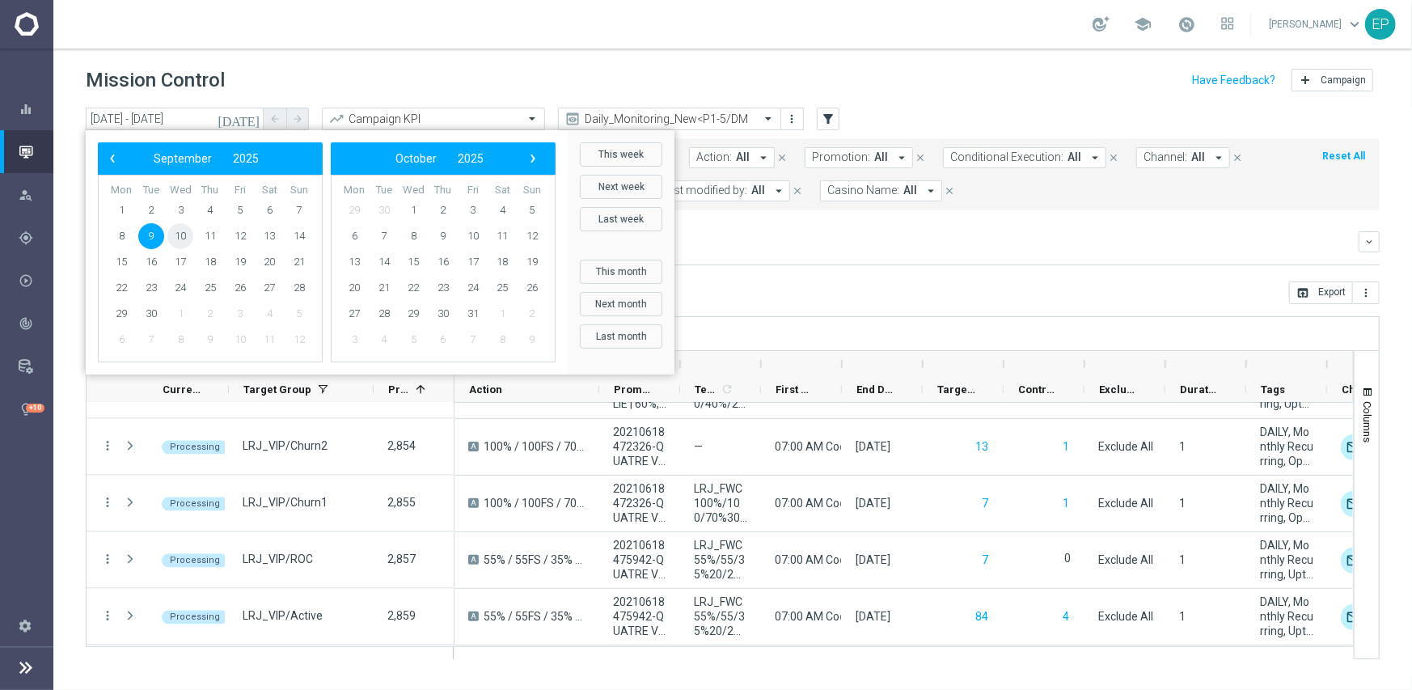
click at [178, 236] on span "10" at bounding box center [180, 236] width 26 height 26
type input "10 Sep 2025 - 10 Sep 2025"
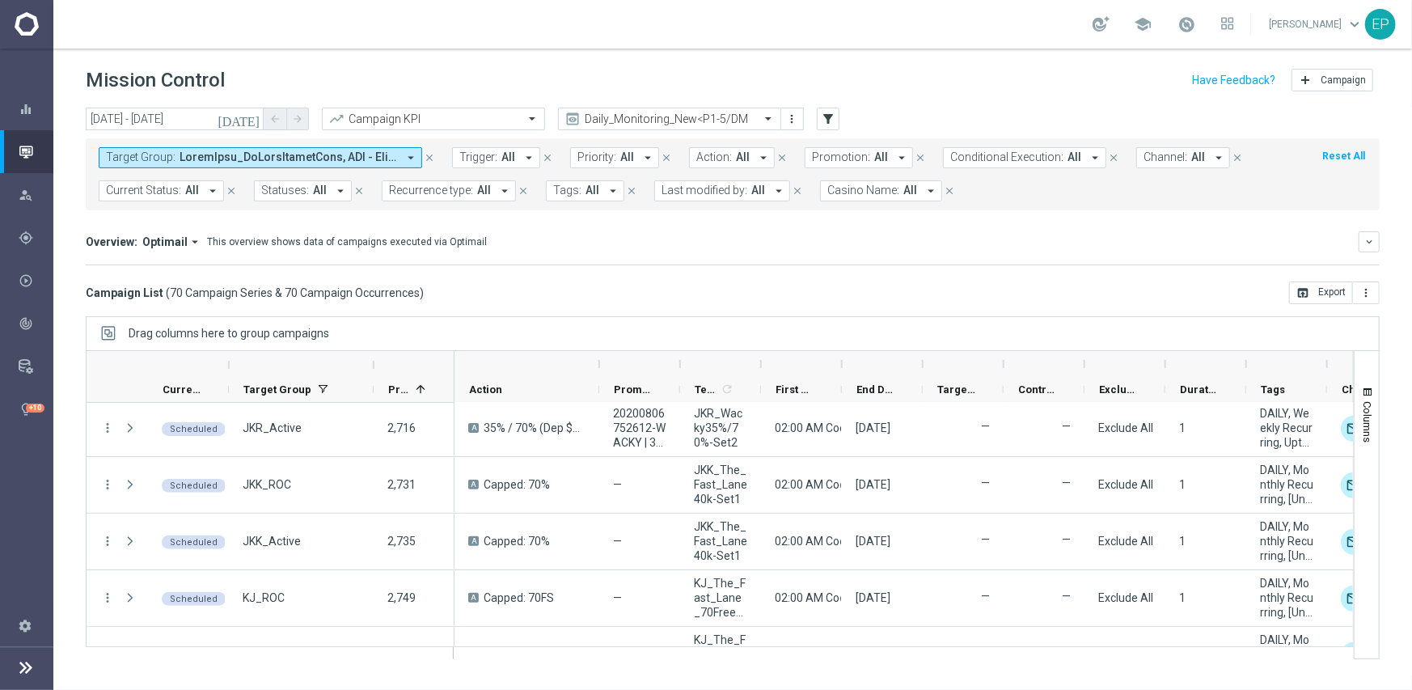
scroll to position [0, 0]
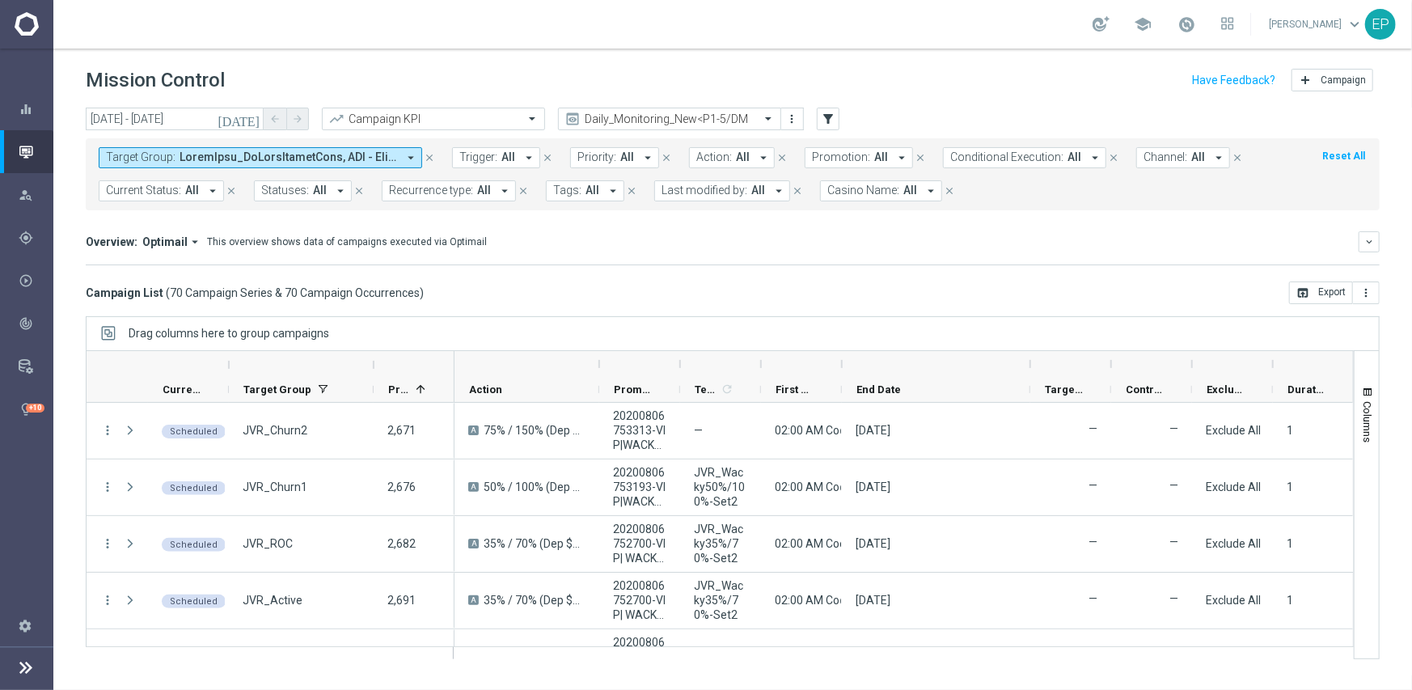
drag, startPoint x: 924, startPoint y: 362, endPoint x: 1031, endPoint y: 359, distance: 107.6
click at [1031, 359] on div at bounding box center [1030, 364] width 6 height 26
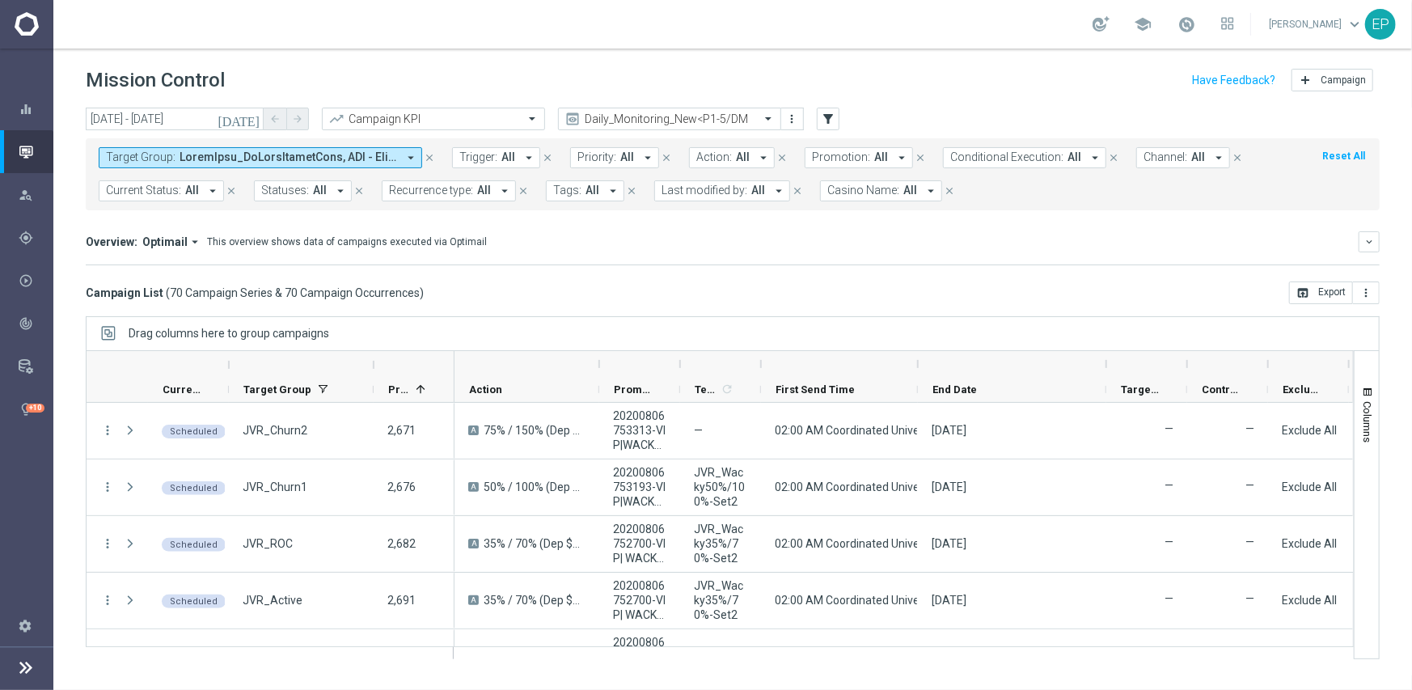
drag, startPoint x: 843, startPoint y: 365, endPoint x: 919, endPoint y: 364, distance: 76.0
click at [919, 364] on div at bounding box center [918, 364] width 6 height 26
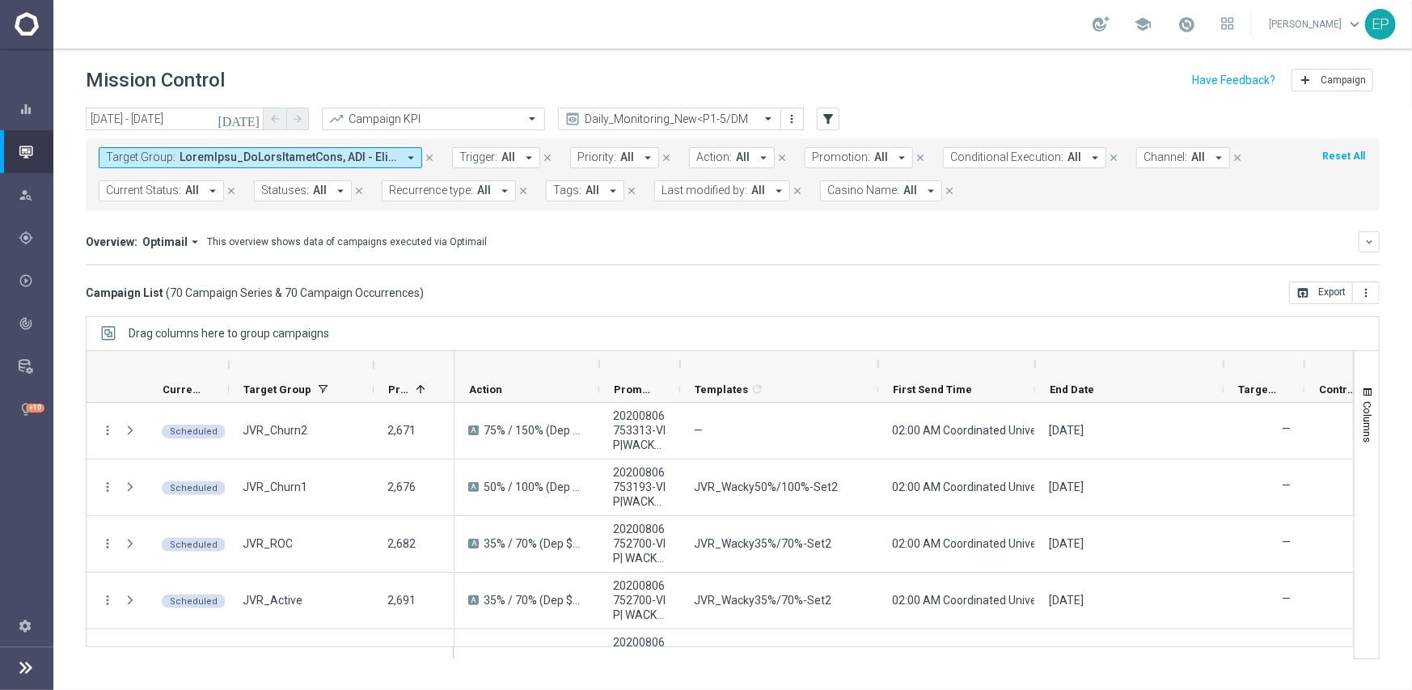
drag, startPoint x: 760, startPoint y: 364, endPoint x: 878, endPoint y: 362, distance: 118.1
click at [878, 362] on div at bounding box center [878, 364] width 6 height 26
click at [675, 369] on div at bounding box center [639, 364] width 81 height 26
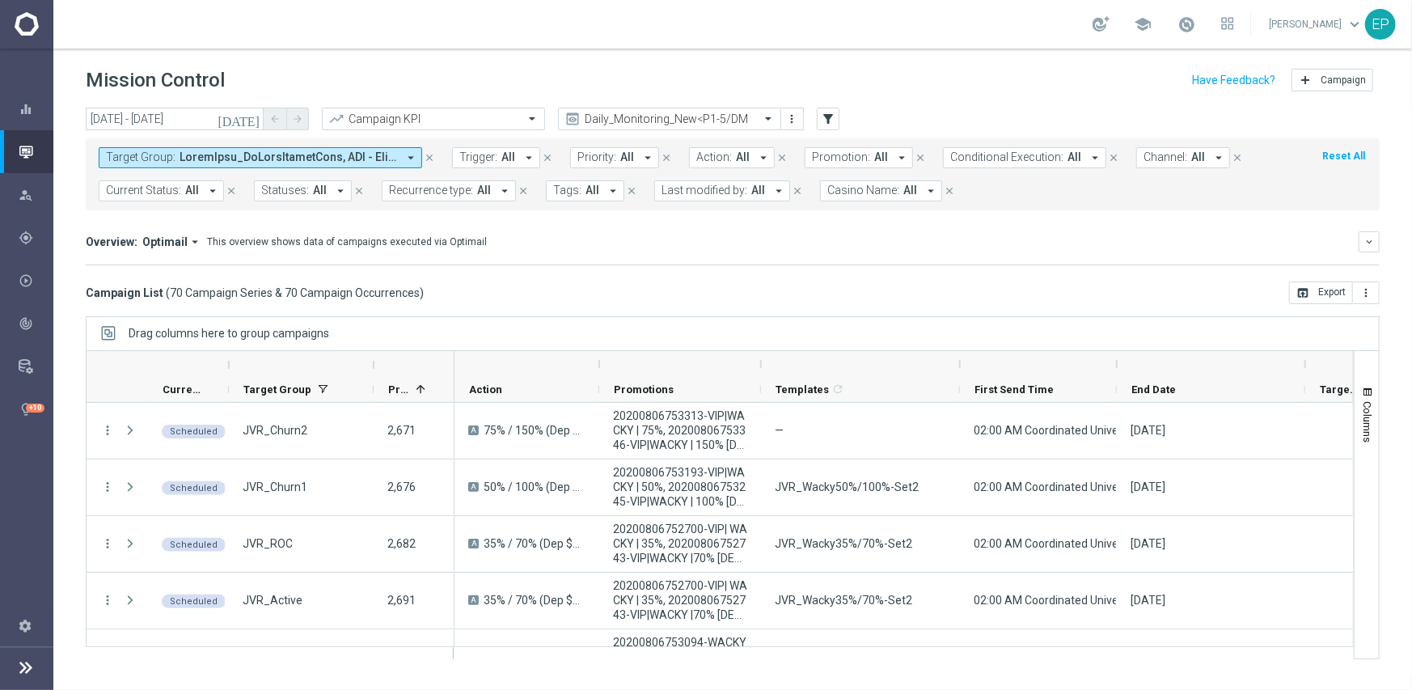
drag, startPoint x: 679, startPoint y: 366, endPoint x: 760, endPoint y: 364, distance: 80.9
click at [760, 364] on div at bounding box center [761, 364] width 6 height 26
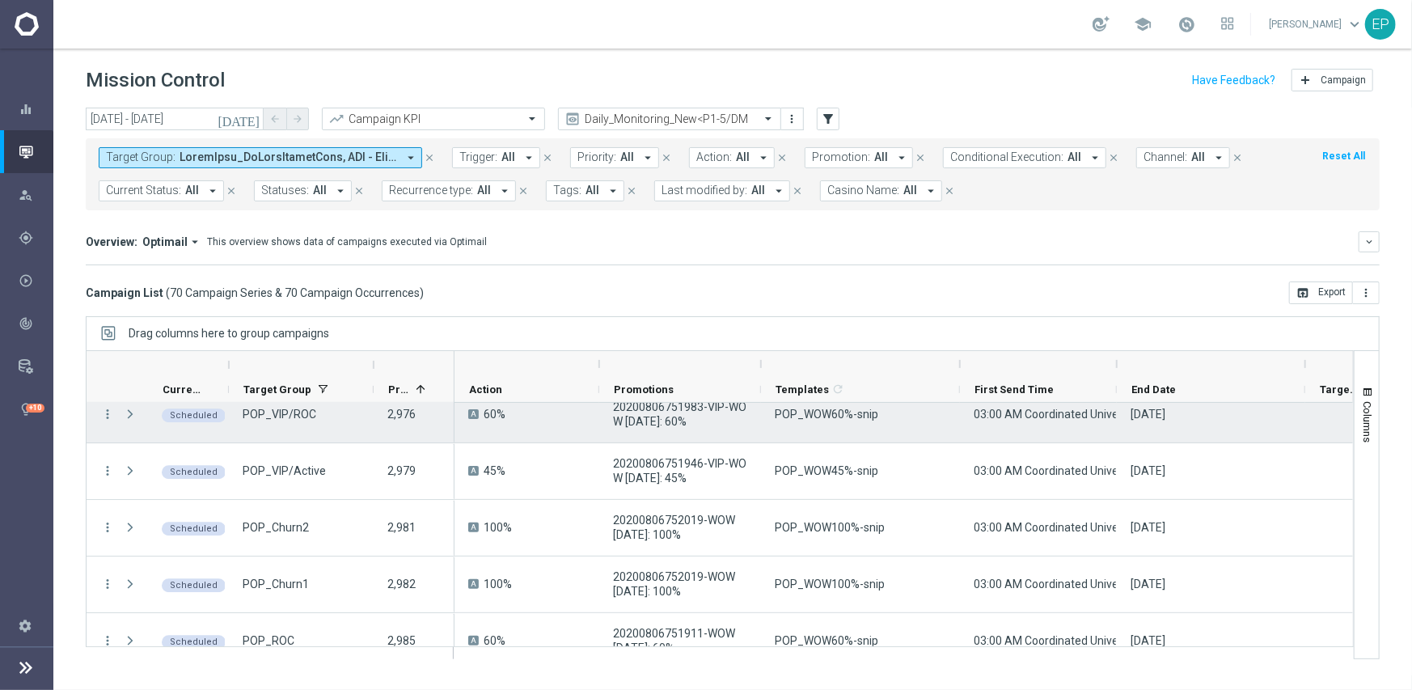
scroll to position [3155, 0]
